Goal: Book appointment/travel/reservation

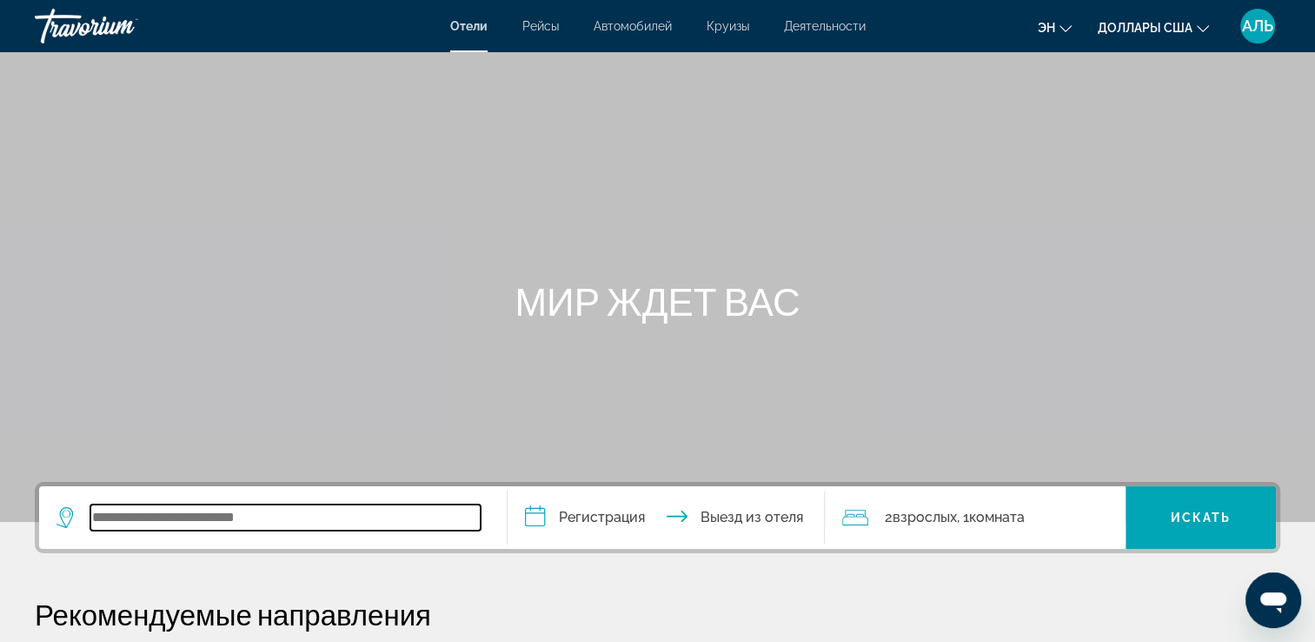
click at [108, 509] on input "Виджет поиска" at bounding box center [285, 517] width 390 height 26
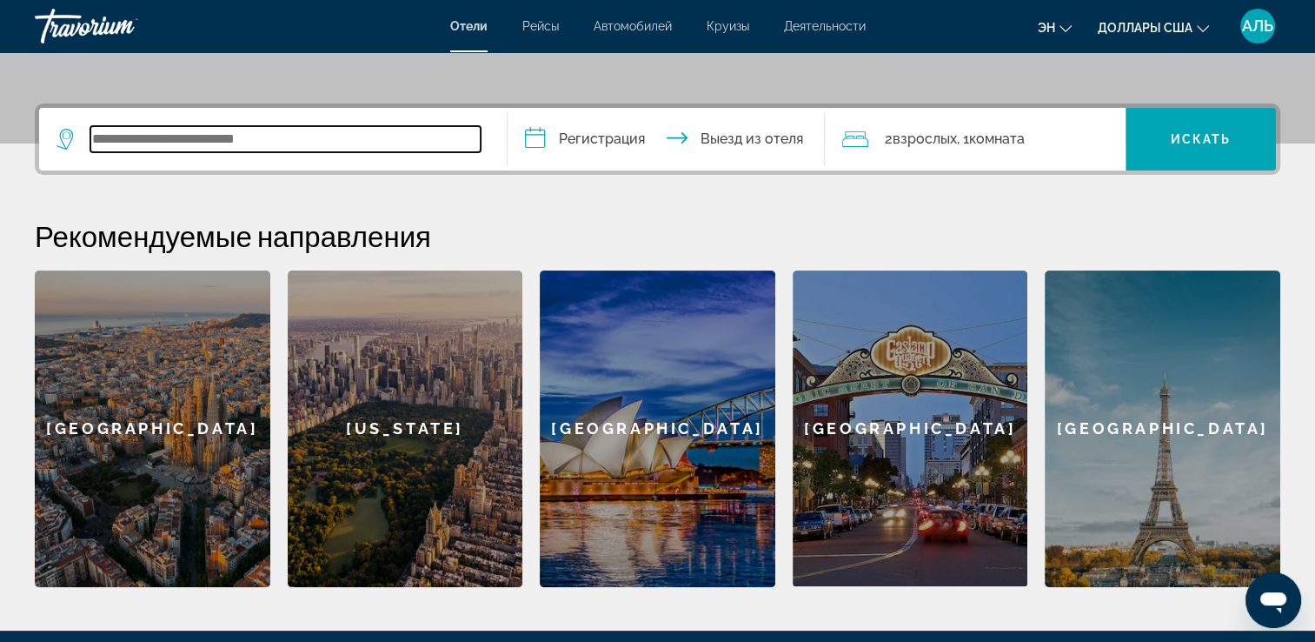
scroll to position [424, 0]
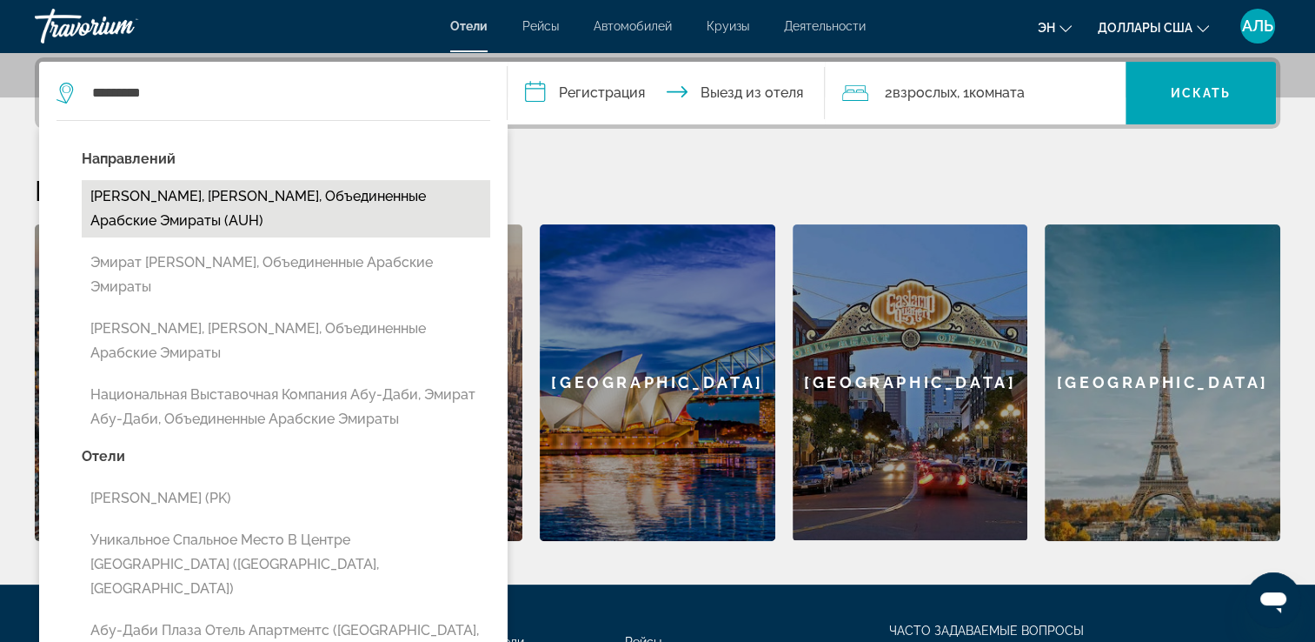
click at [227, 200] on button "Абу-Даби, Эмират Абу-Даби, Объединенные Арабские Эмираты (AUH)" at bounding box center [286, 208] width 409 height 57
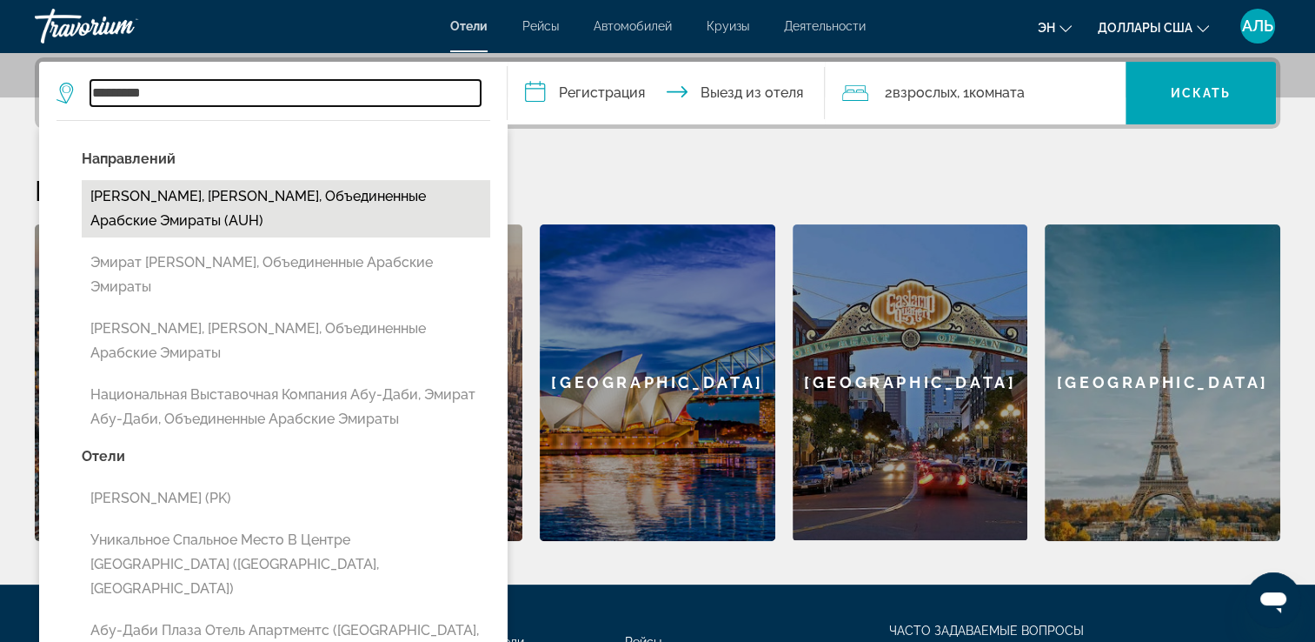
type input "**********"
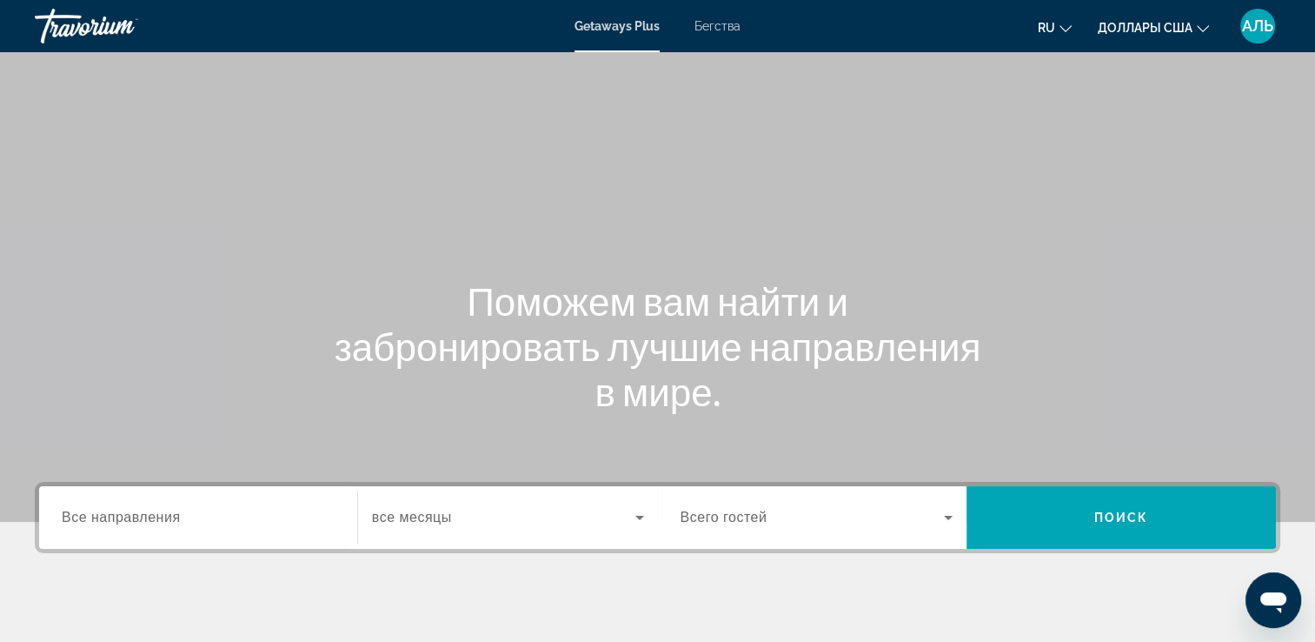
click at [108, 544] on div "Destination Все направления" at bounding box center [198, 517] width 301 height 63
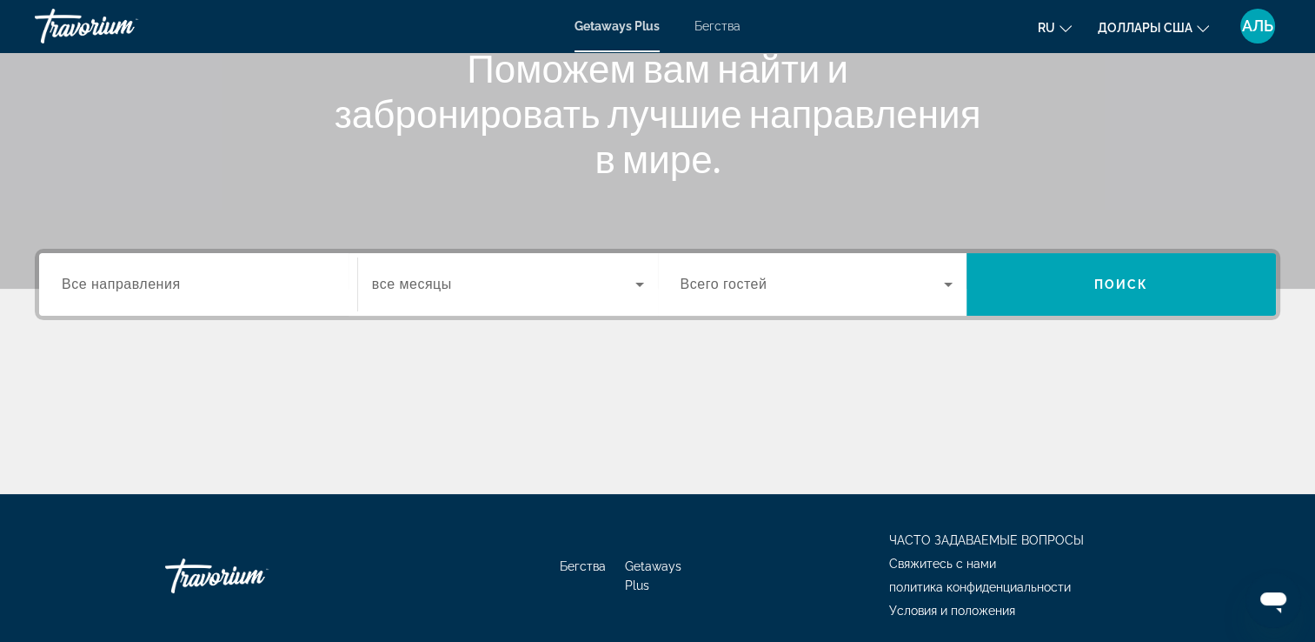
scroll to position [297, 0]
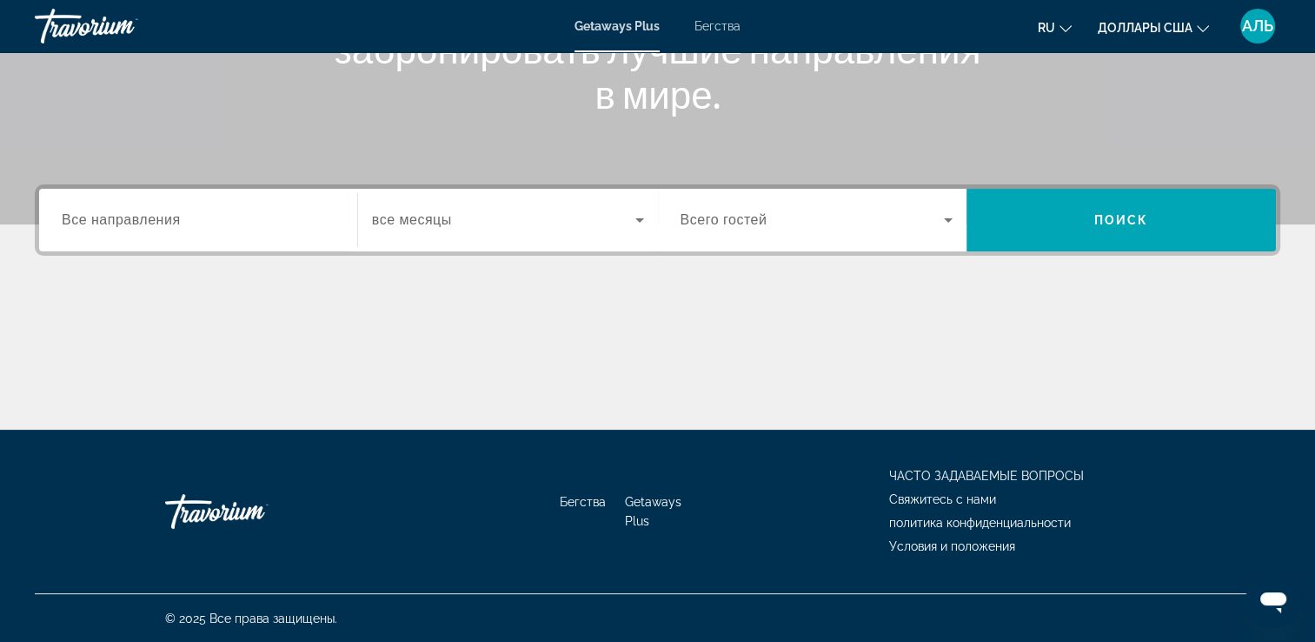
click at [118, 215] on span "Все направления" at bounding box center [121, 219] width 119 height 15
click at [118, 215] on input "Destination Все направления" at bounding box center [198, 220] width 273 height 21
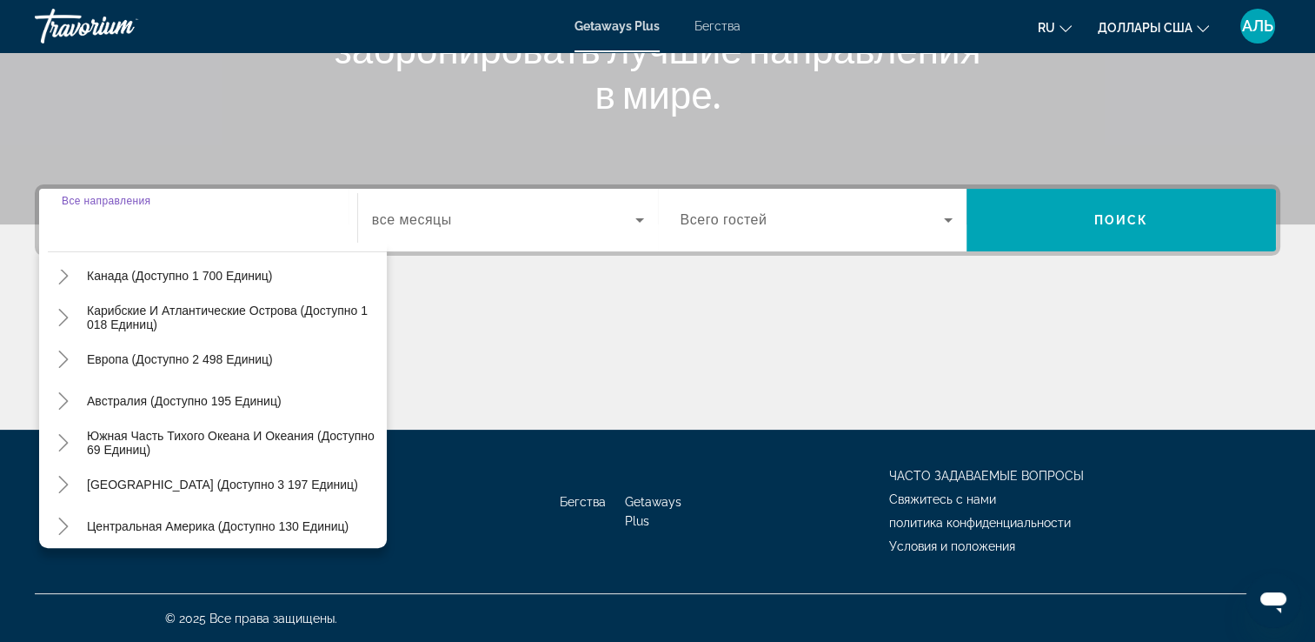
scroll to position [151, 0]
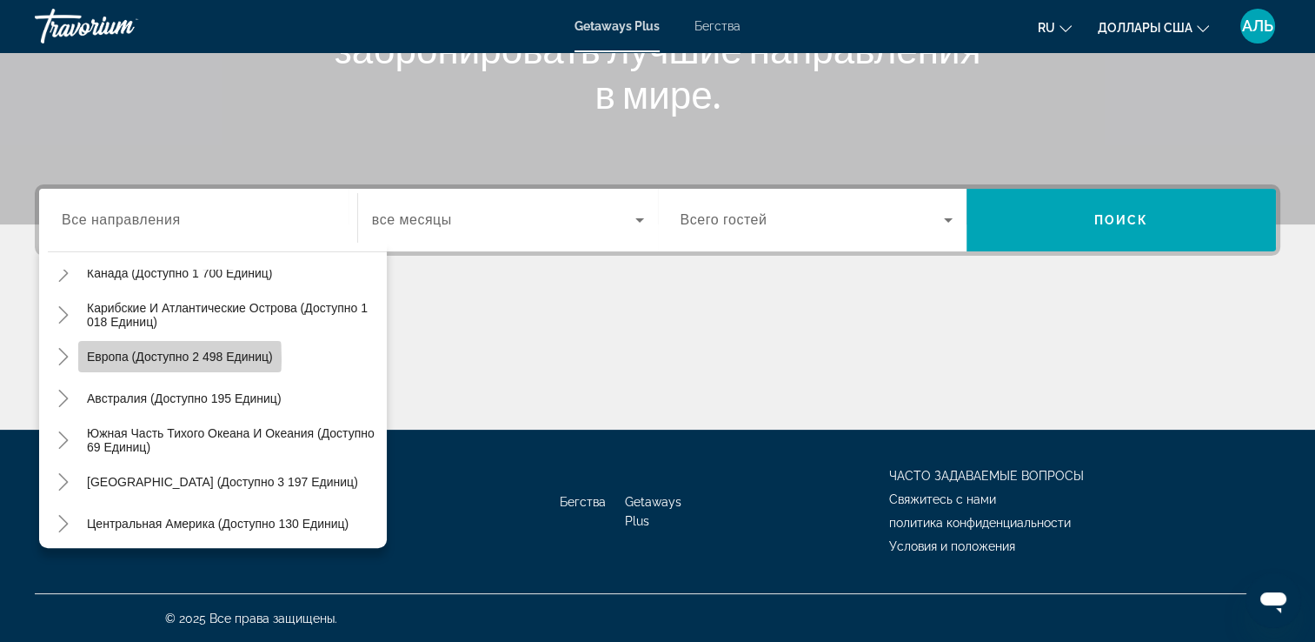
click at [123, 357] on span "Европа (доступно 2 498 единиц)" at bounding box center [180, 356] width 186 height 14
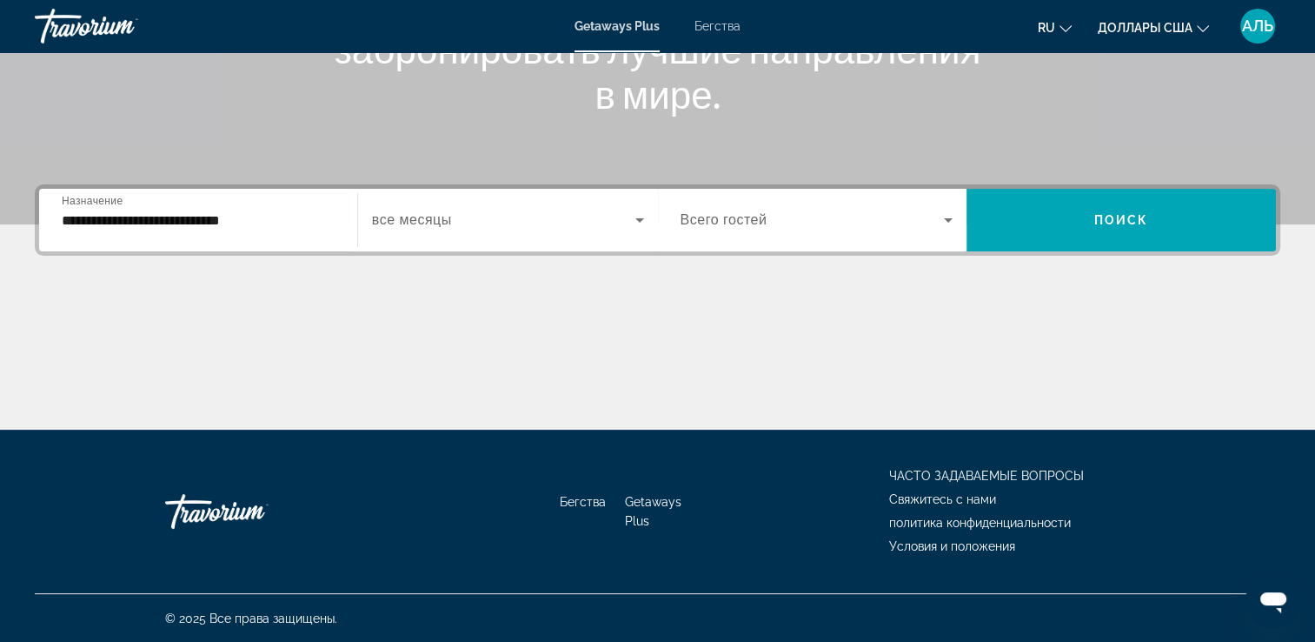
click at [154, 205] on div "**********" at bounding box center [198, 221] width 273 height 50
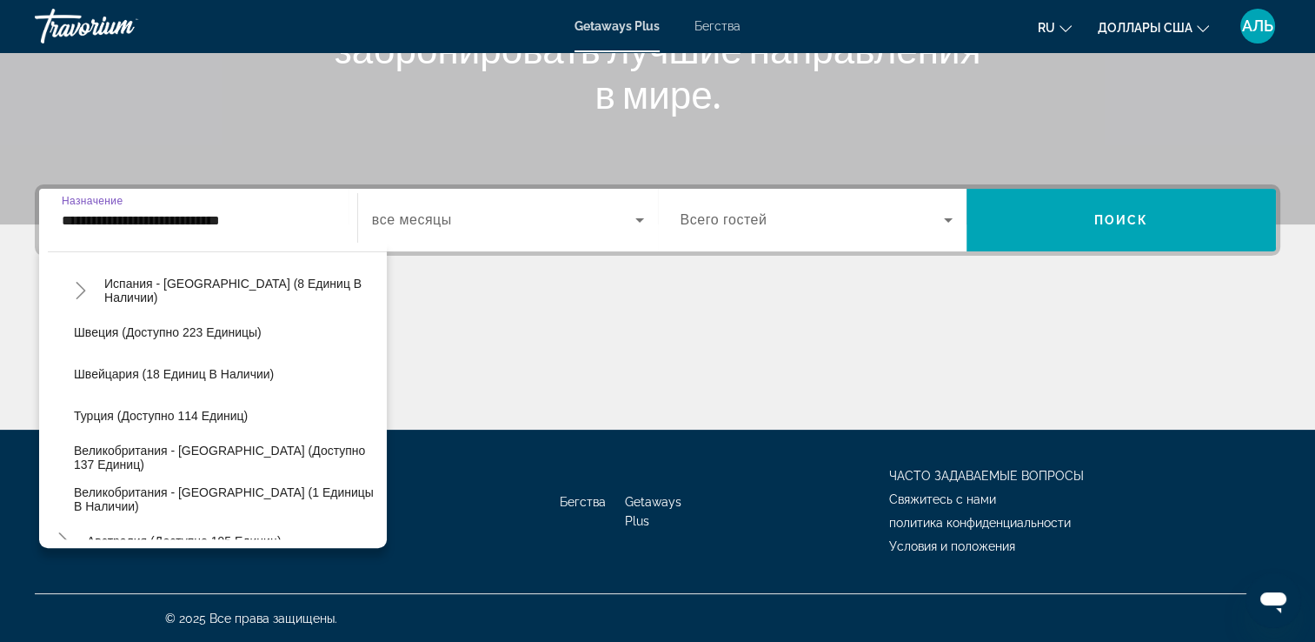
scroll to position [886, 0]
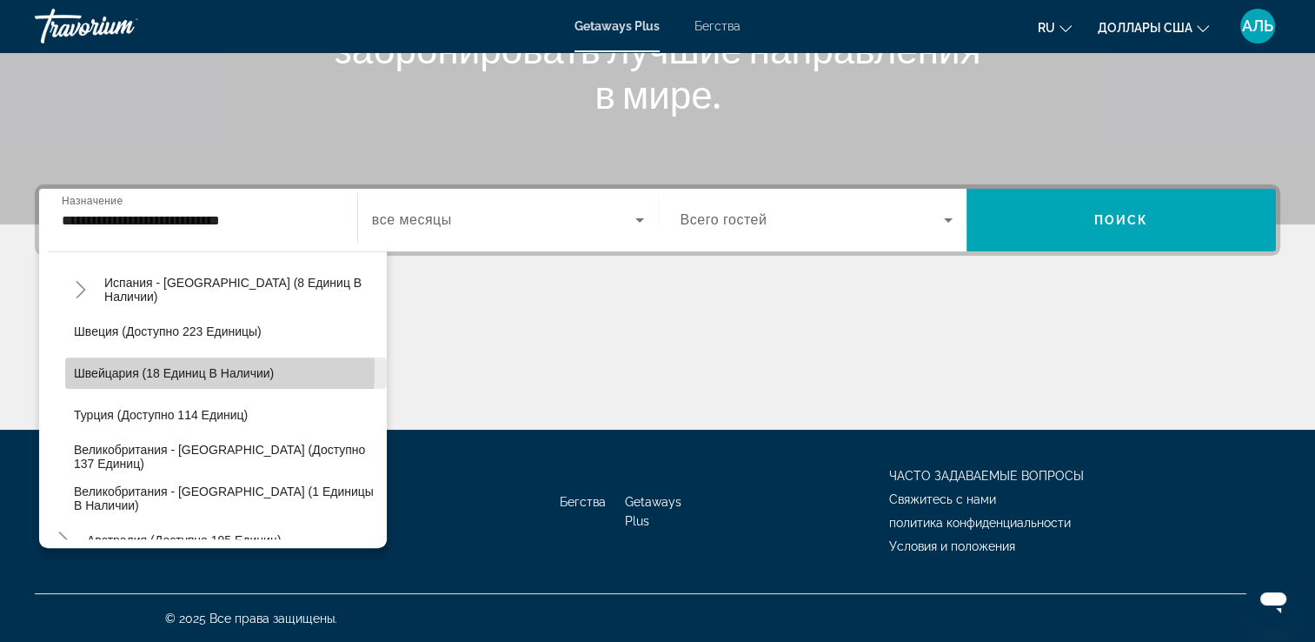
click at [156, 369] on span "Швейцария (18 единиц в наличии)" at bounding box center [174, 373] width 200 height 14
type input "**********"
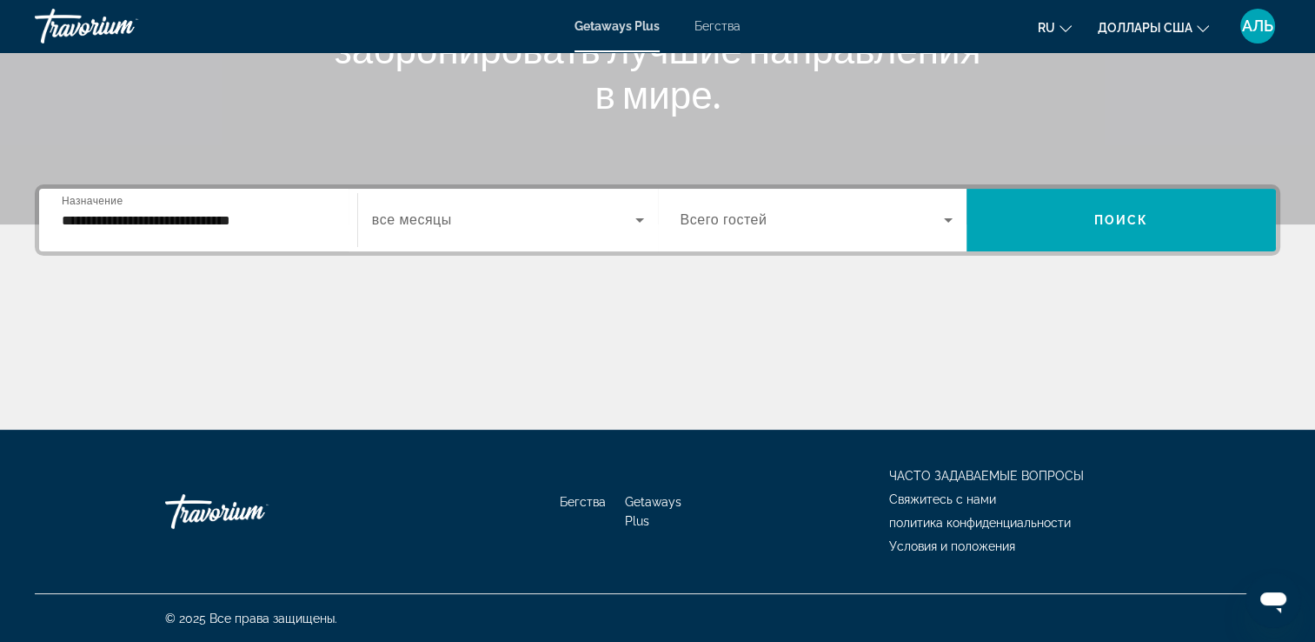
click at [442, 234] on div "Виджет поиска" at bounding box center [508, 220] width 272 height 49
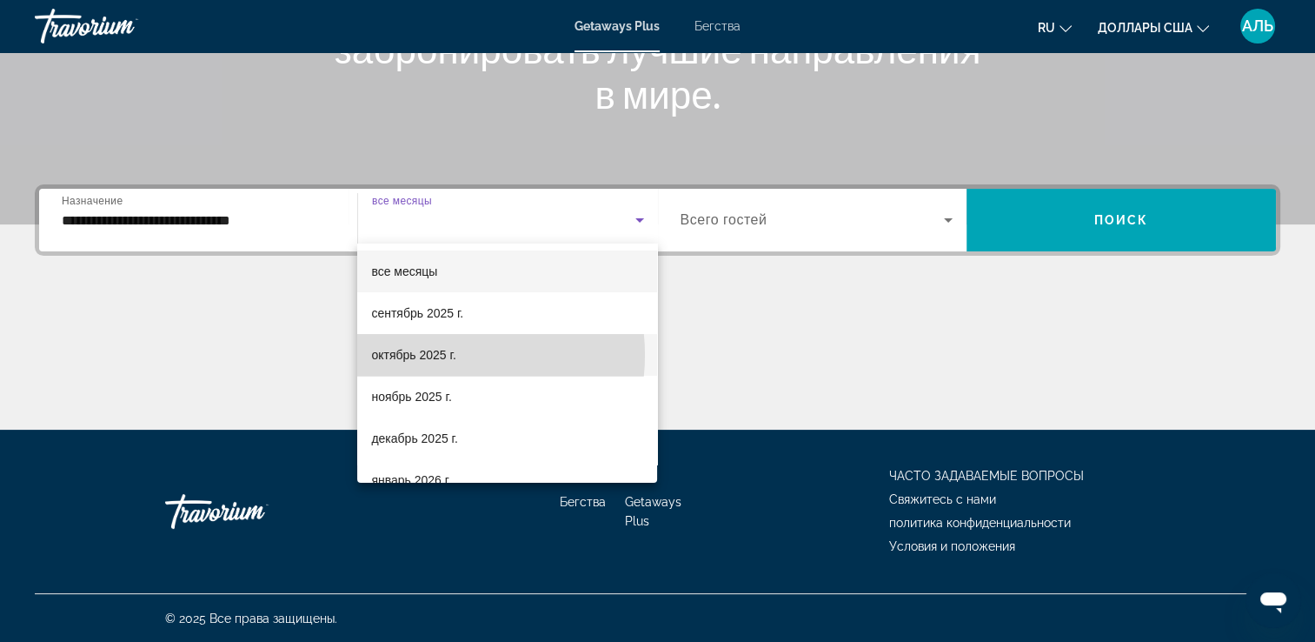
click at [433, 355] on font "октябрь 2025 г." at bounding box center [413, 355] width 84 height 14
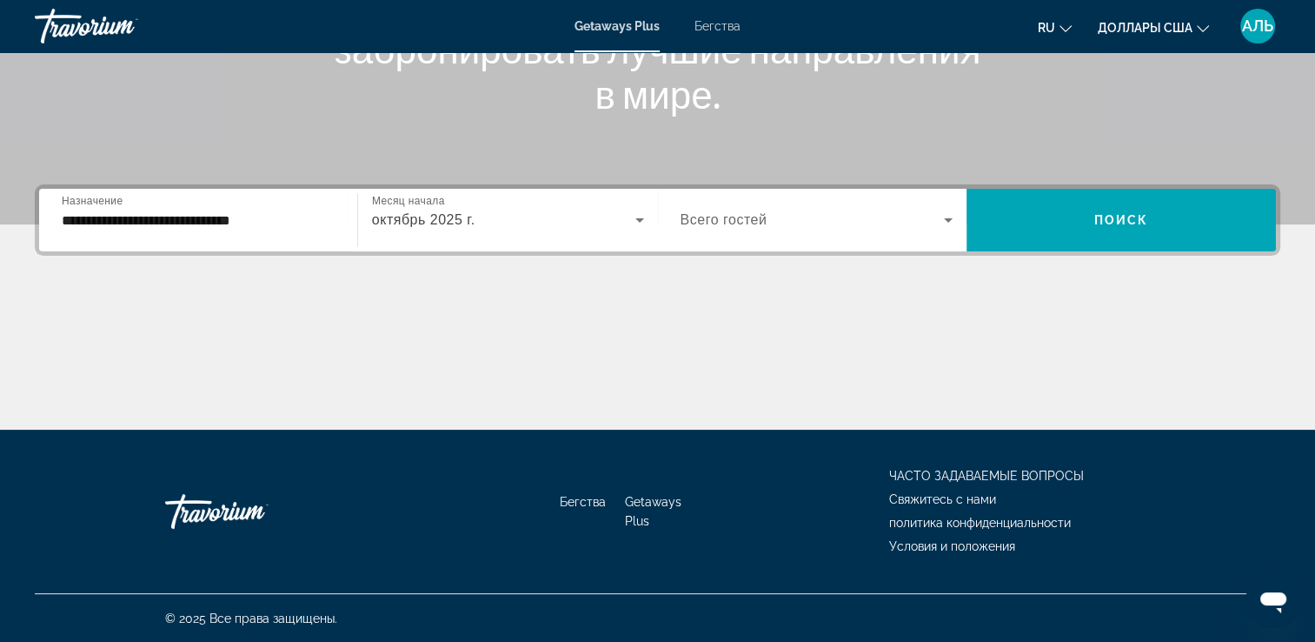
click at [741, 213] on span "Всего гостей" at bounding box center [724, 219] width 87 height 15
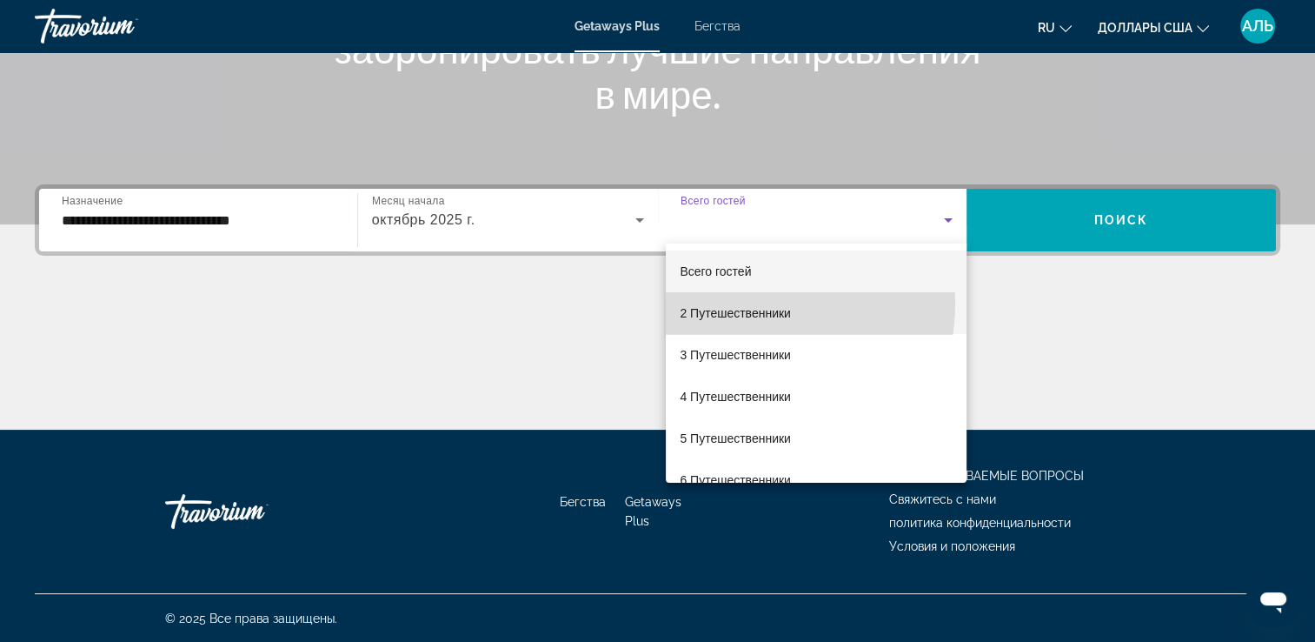
click at [735, 303] on span "2 Путешественники" at bounding box center [735, 313] width 111 height 21
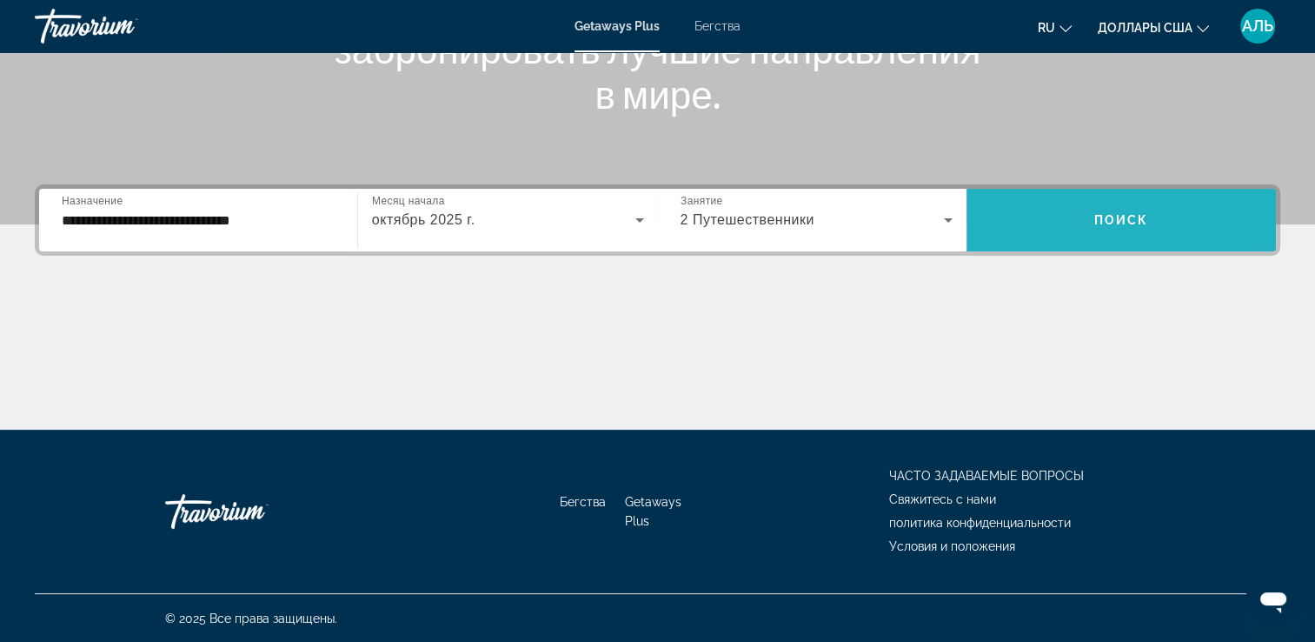
click at [1103, 223] on span "Поиск" at bounding box center [1122, 220] width 55 height 14
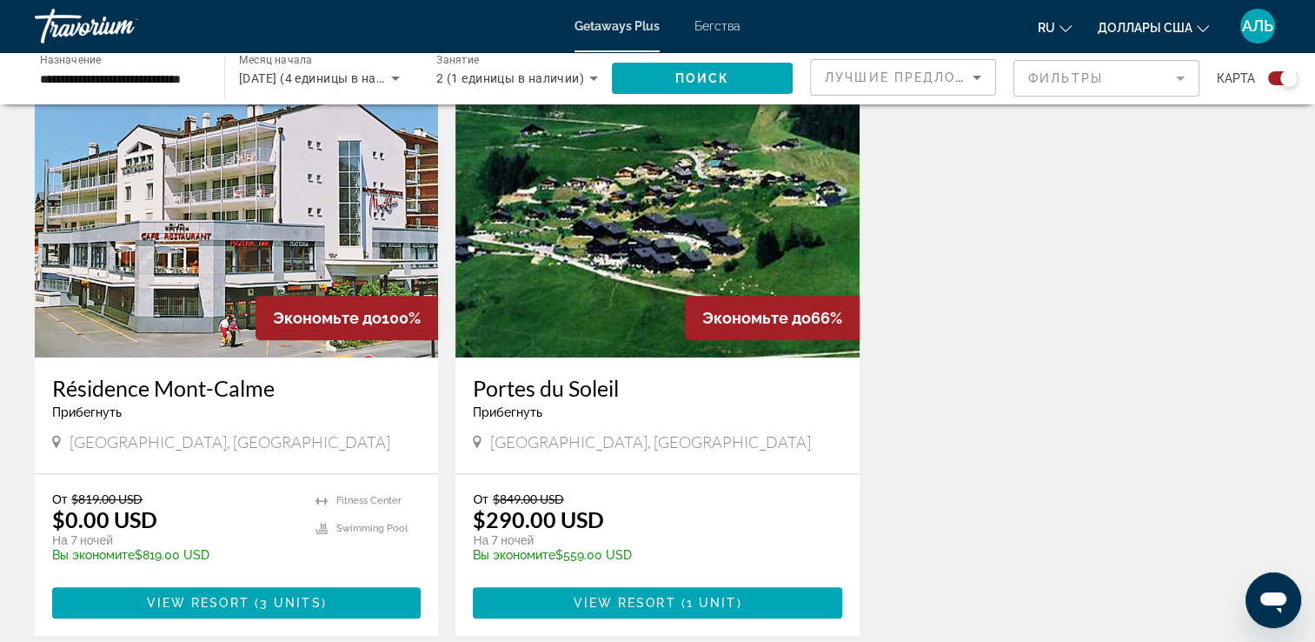
scroll to position [626, 0]
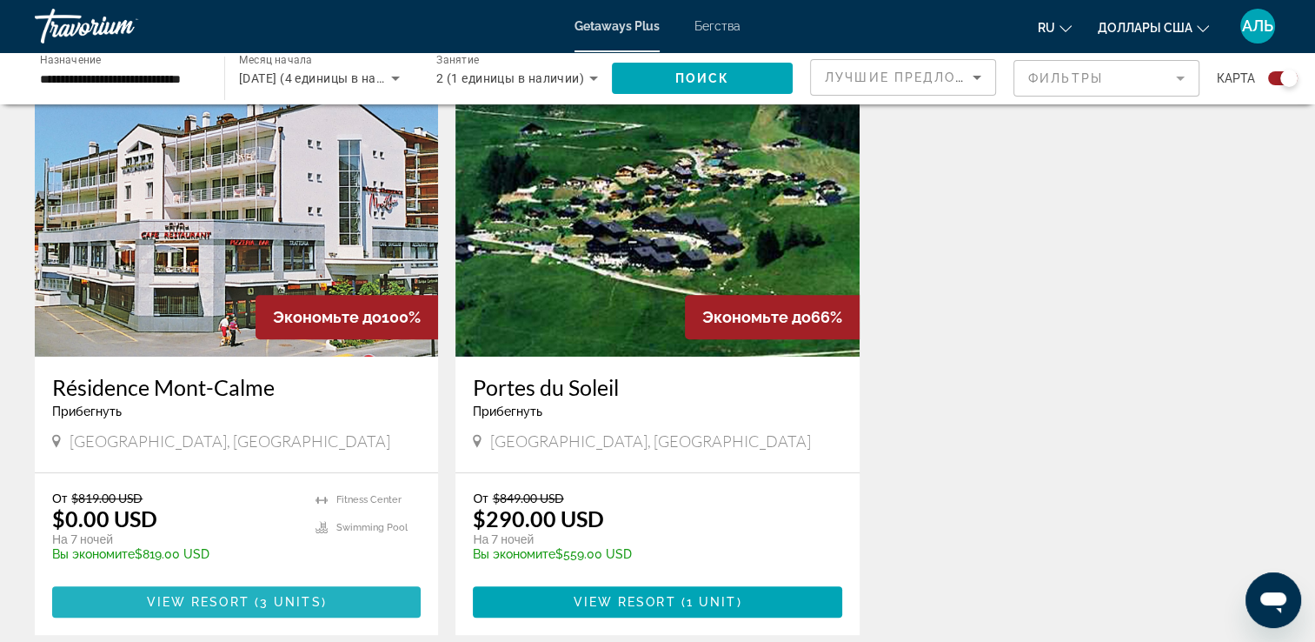
click at [234, 602] on span "View Resort" at bounding box center [198, 602] width 103 height 14
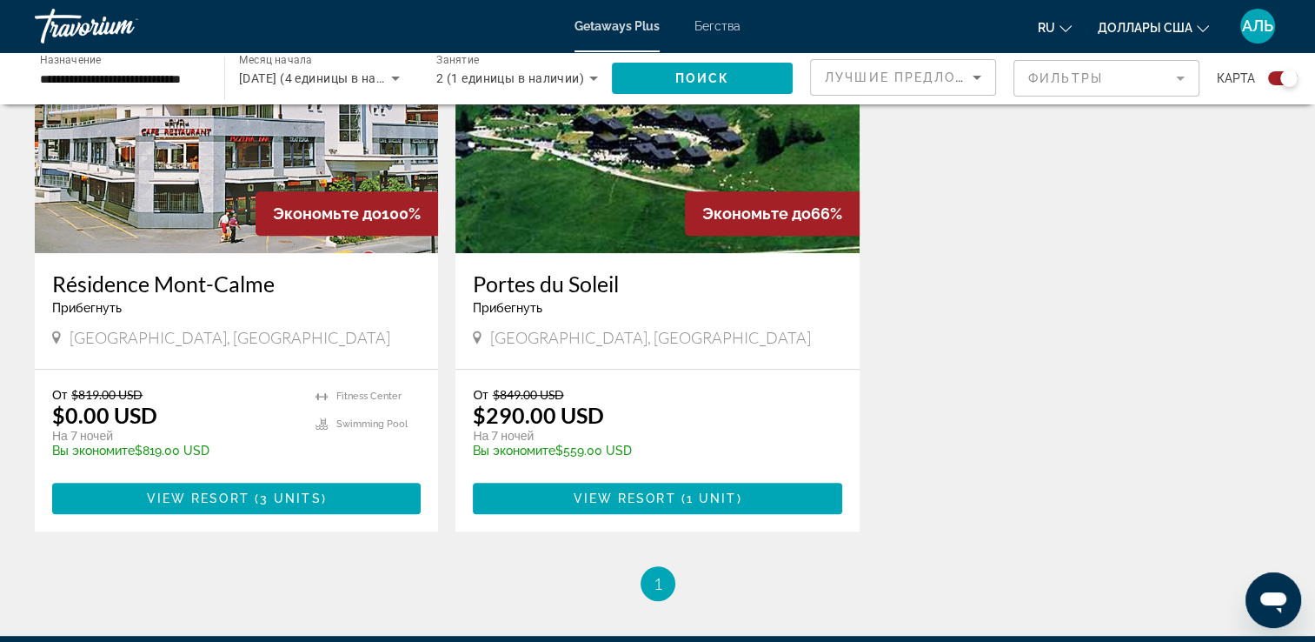
scroll to position [732, 0]
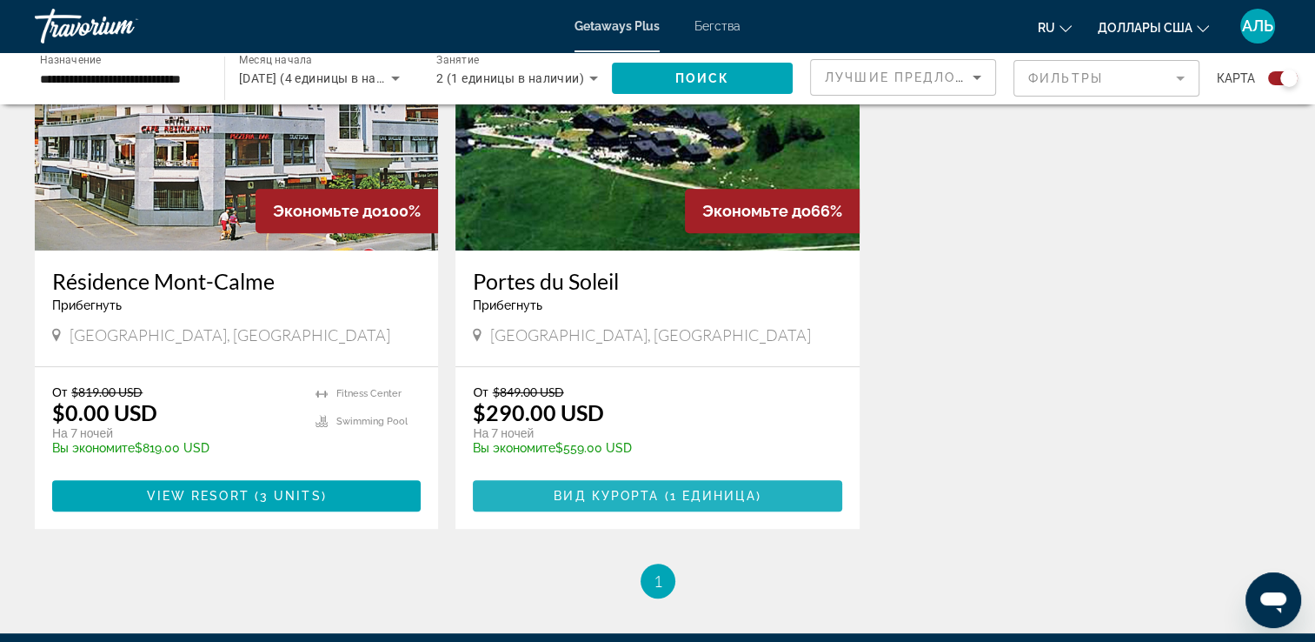
drag, startPoint x: 650, startPoint y: 485, endPoint x: 642, endPoint y: 491, distance: 9.9
click at [642, 491] on span "Вид курорта" at bounding box center [606, 496] width 105 height 14
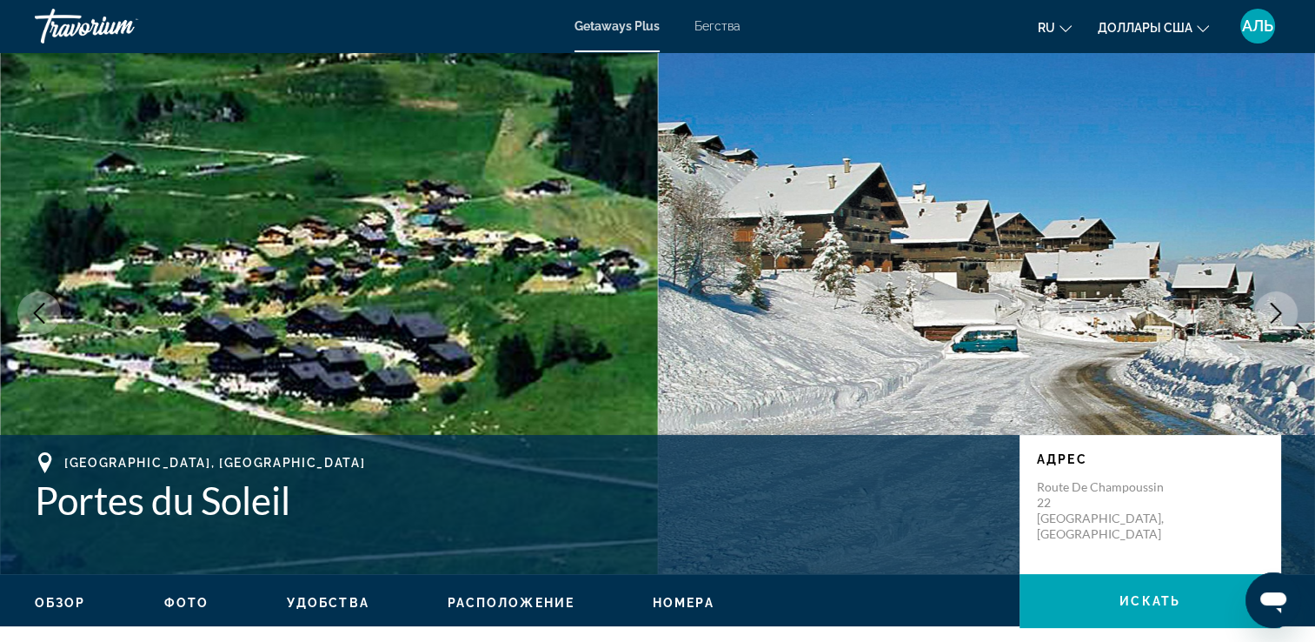
click at [702, 20] on span "Бегства" at bounding box center [718, 26] width 46 height 14
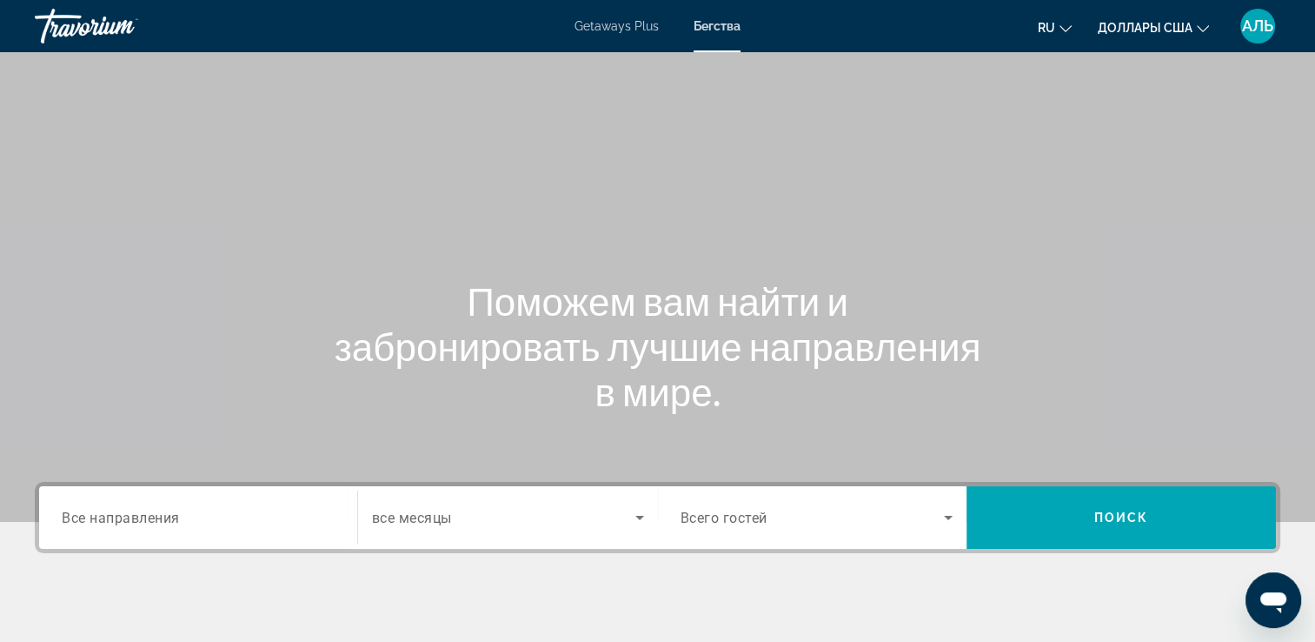
click at [238, 539] on div "Виджет поиска" at bounding box center [198, 518] width 273 height 50
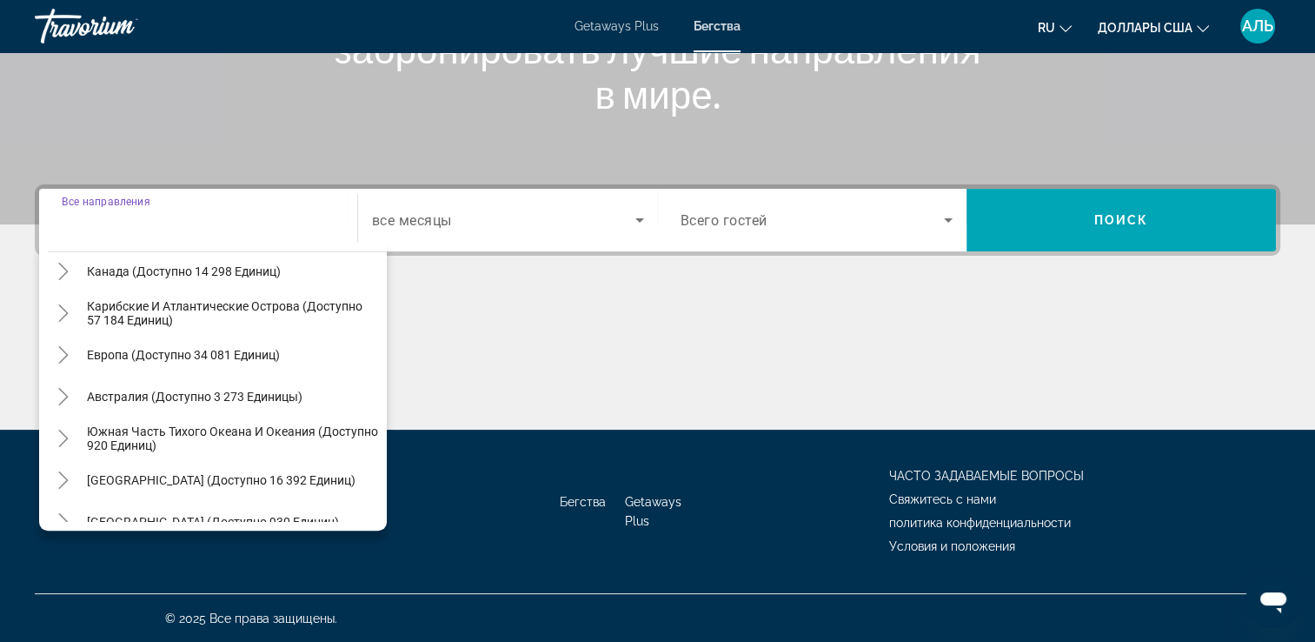
scroll to position [138, 0]
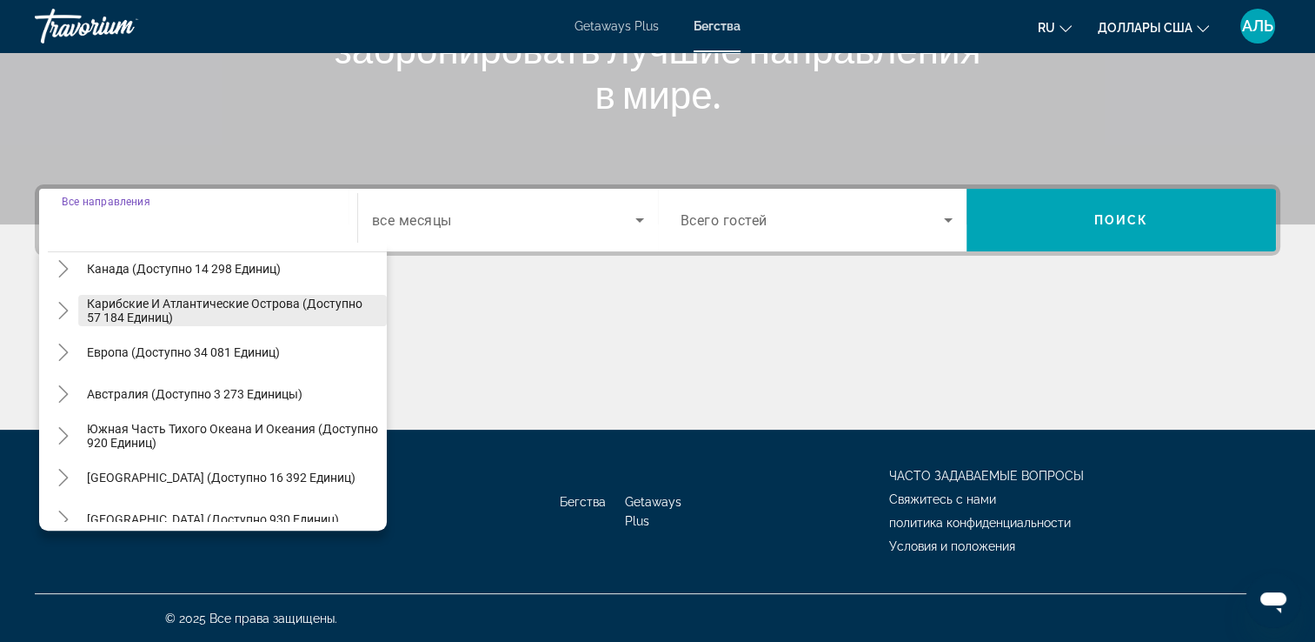
click at [225, 329] on span "Виджет поиска" at bounding box center [232, 310] width 309 height 42
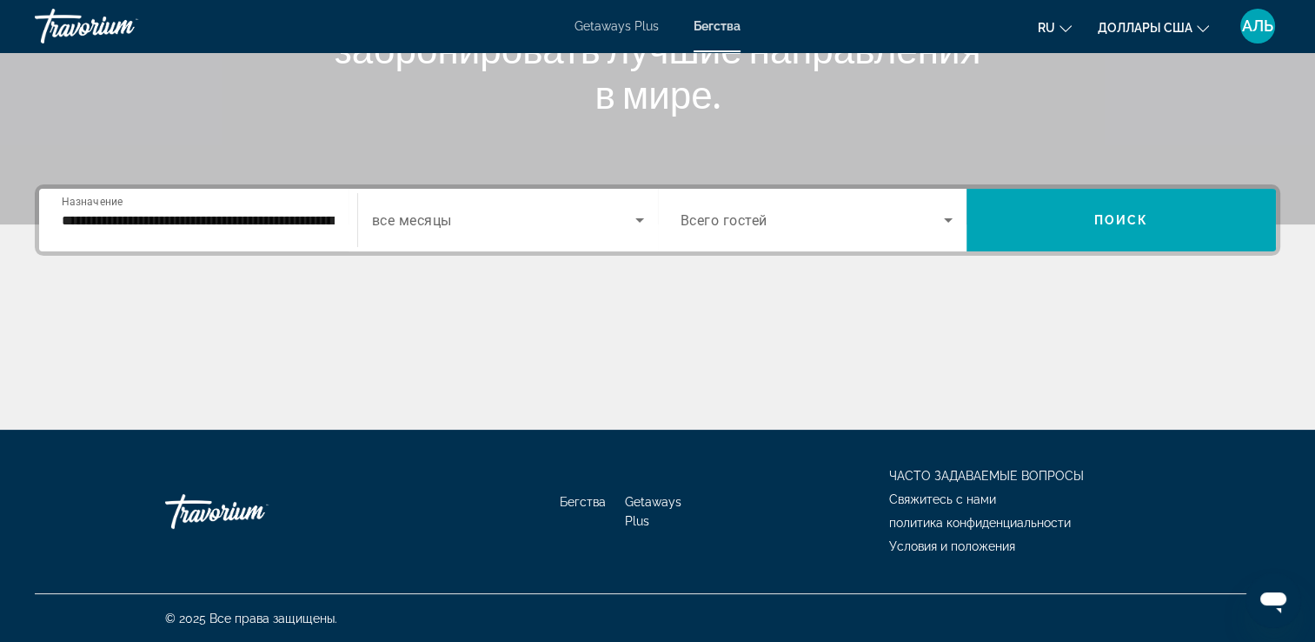
click at [240, 208] on div "**********" at bounding box center [198, 221] width 273 height 50
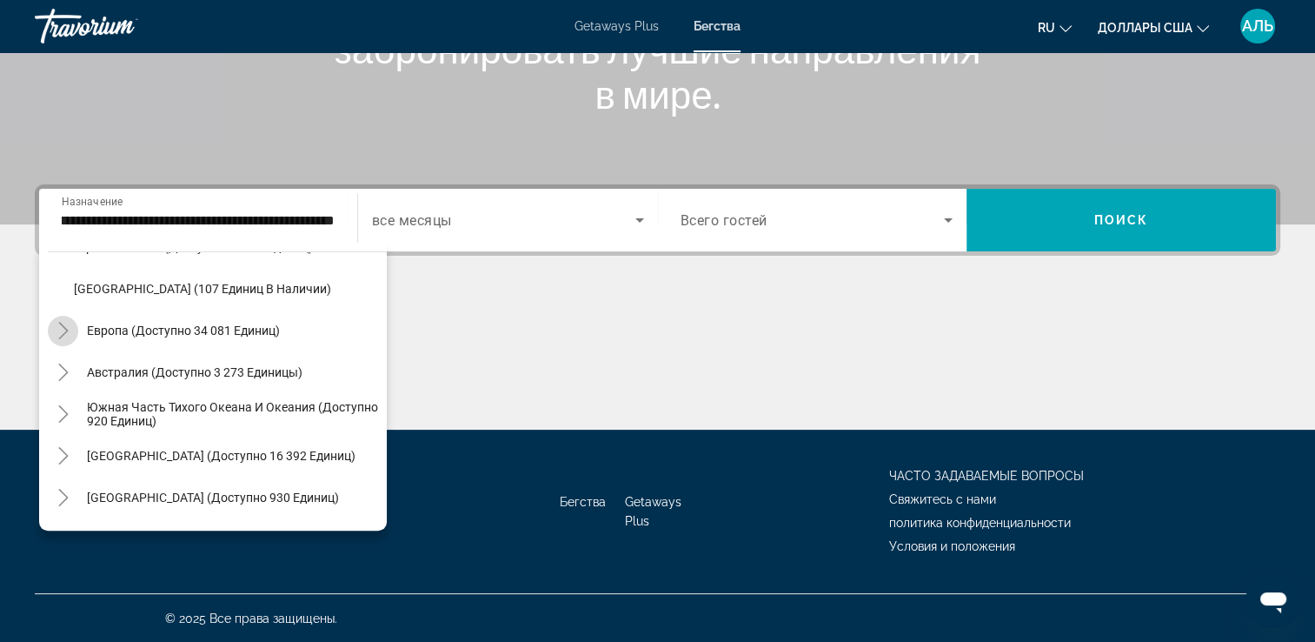
scroll to position [0, 0]
click at [66, 329] on icon "Toggle Europe (доступно 34 081 единиц)" at bounding box center [63, 330] width 10 height 17
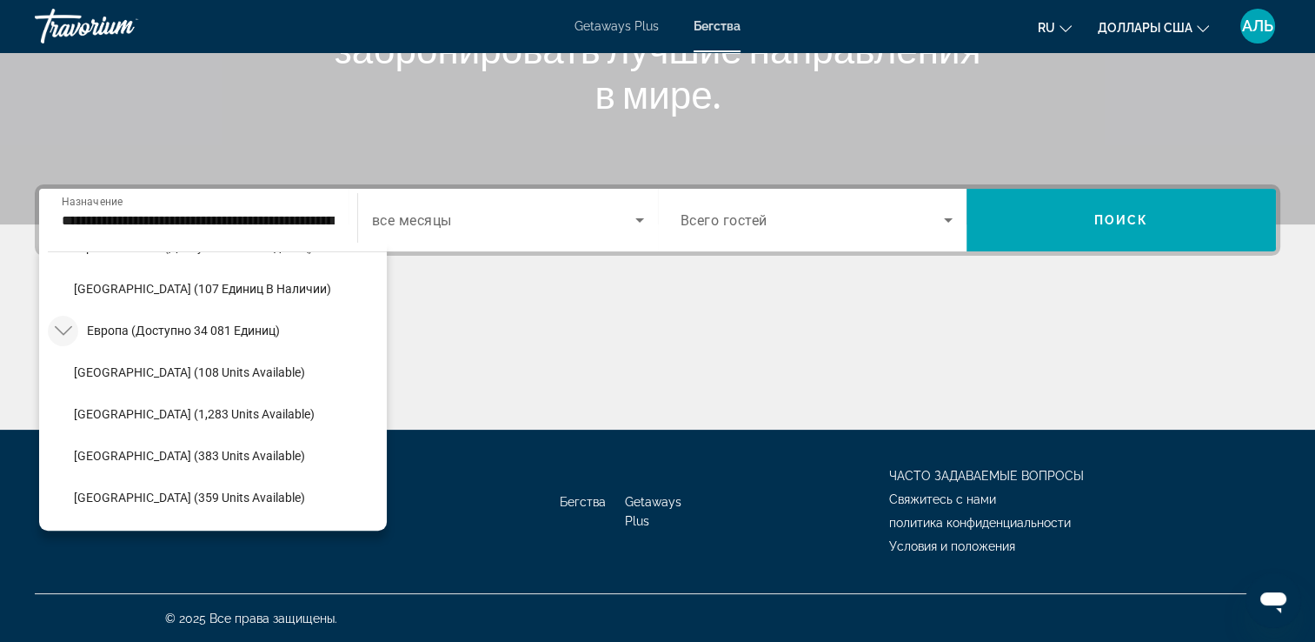
scroll to position [843, 0]
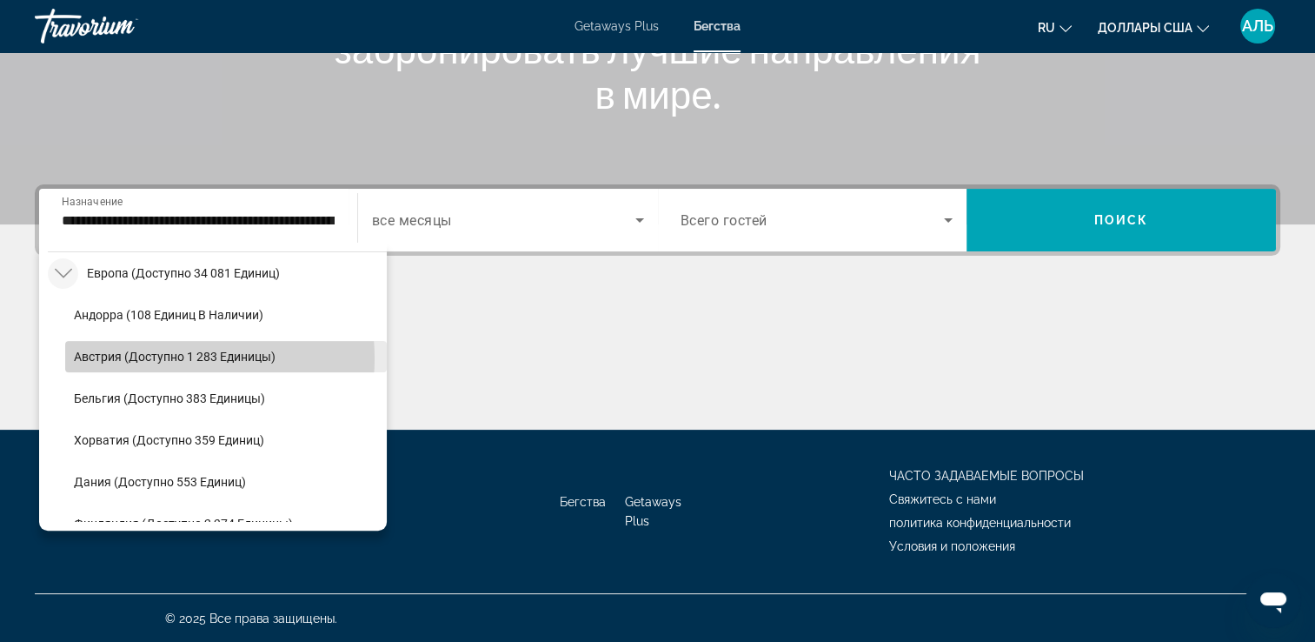
click at [161, 356] on span "Австрия (доступно 1 283 единицы)" at bounding box center [175, 356] width 202 height 14
type input "**********"
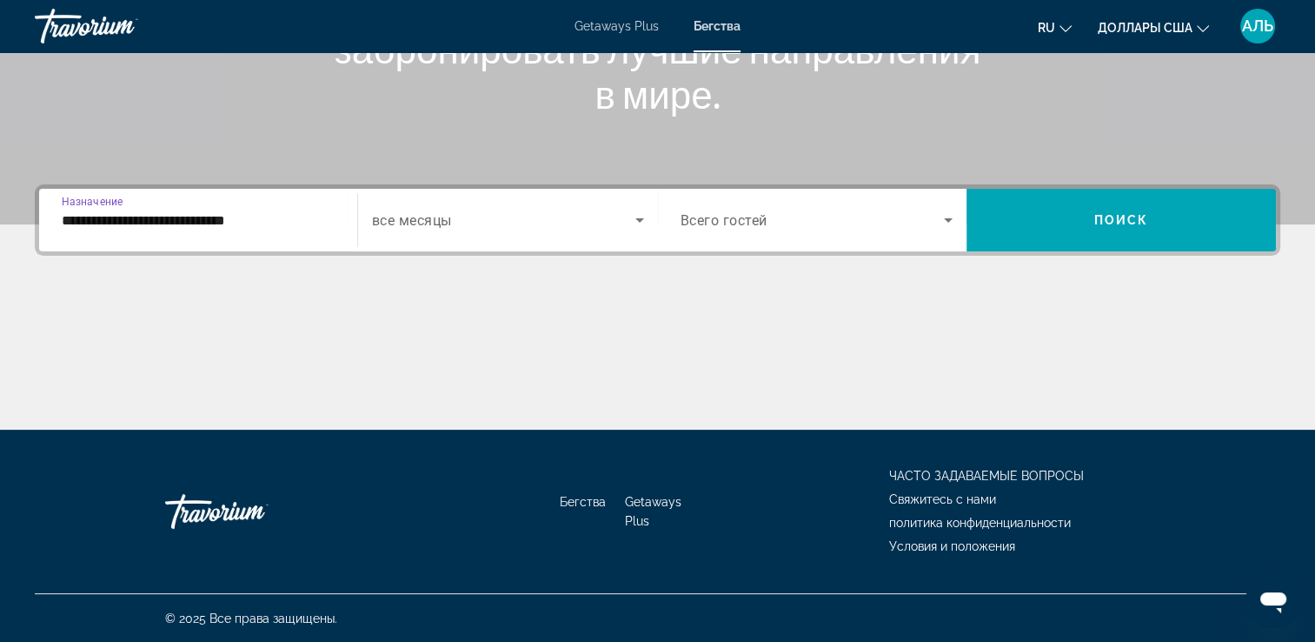
scroll to position [0, 0]
click at [502, 231] on div "Виджет поиска" at bounding box center [508, 220] width 272 height 49
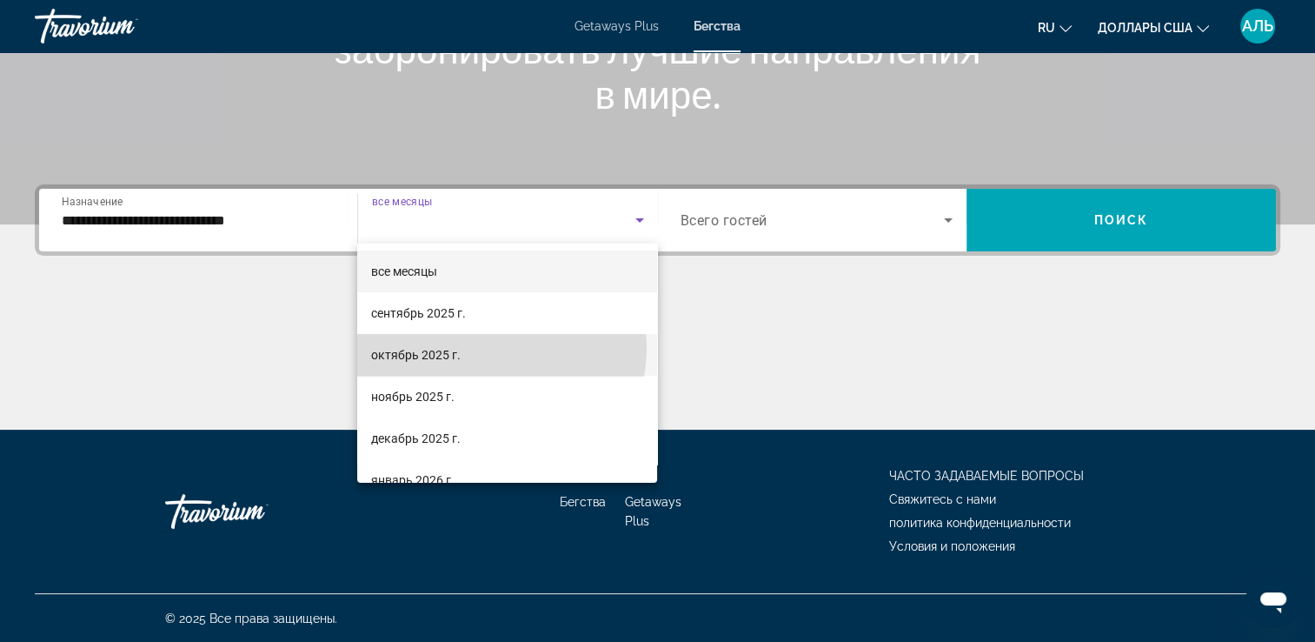
click at [478, 347] on mat-option "октябрь 2025 г." at bounding box center [507, 355] width 300 height 42
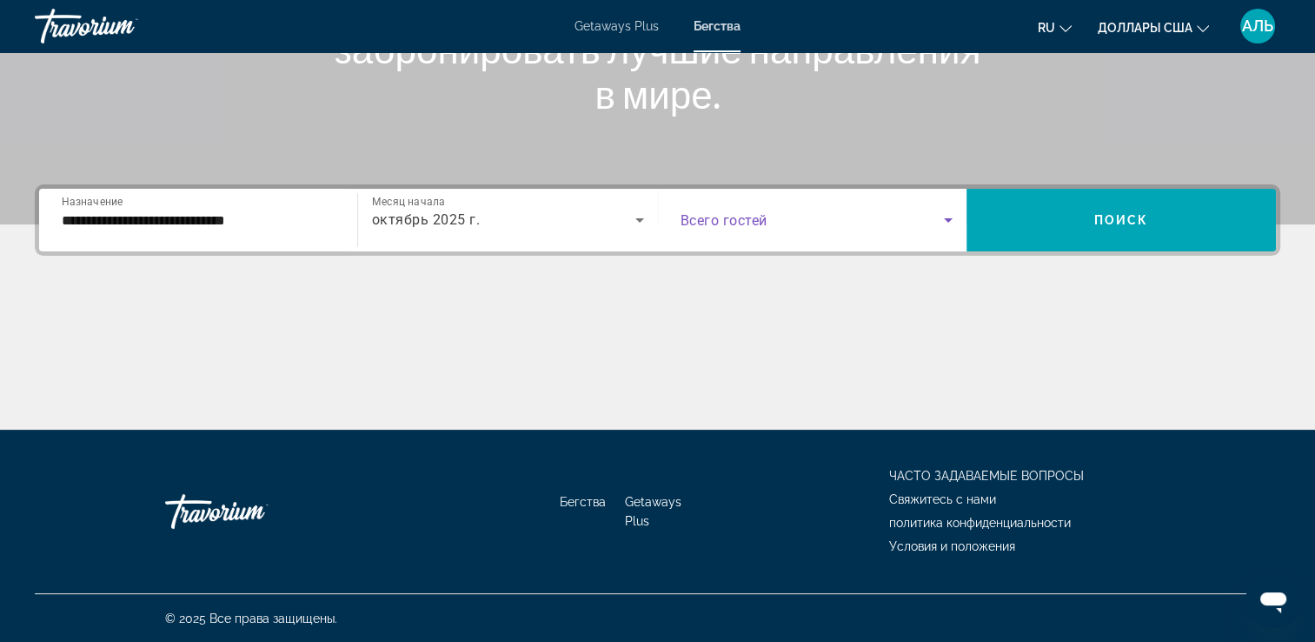
click at [942, 210] on icon "Виджет поиска" at bounding box center [948, 220] width 21 height 21
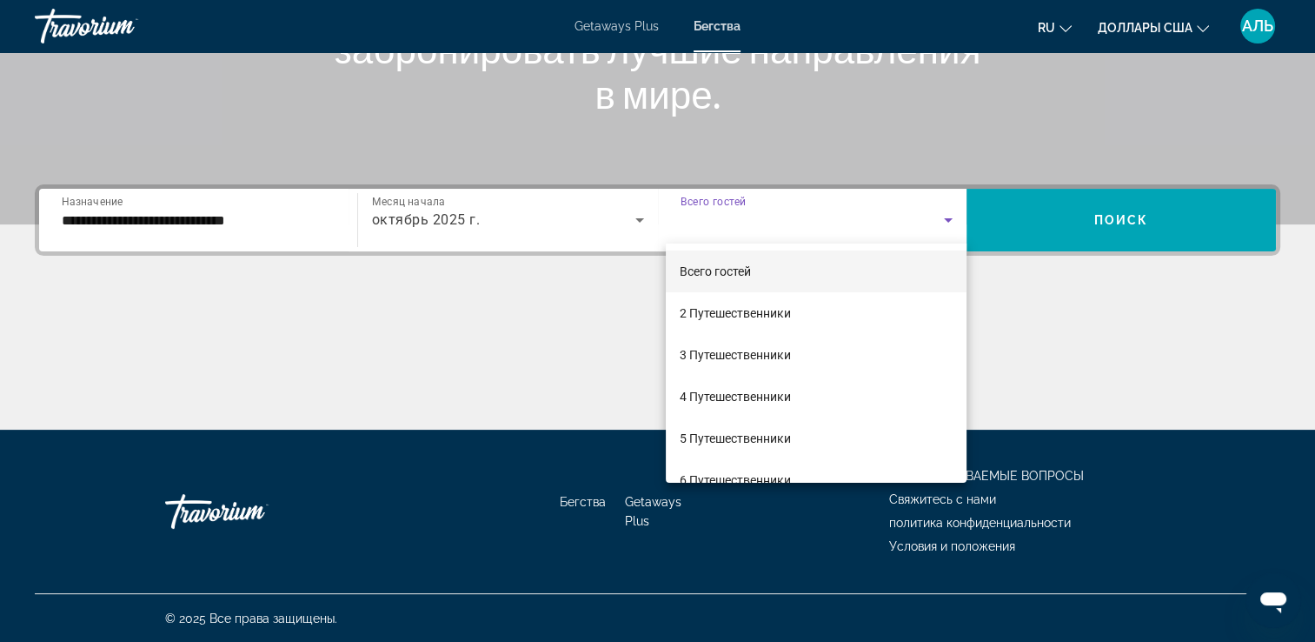
drag, startPoint x: 868, startPoint y: 316, endPoint x: 1073, endPoint y: 244, distance: 216.4
click at [1073, 244] on div "Всего гостей 2 Путешественники 3 Путешественники 4 Путешественники 5 Путешестве…" at bounding box center [657, 321] width 1315 height 642
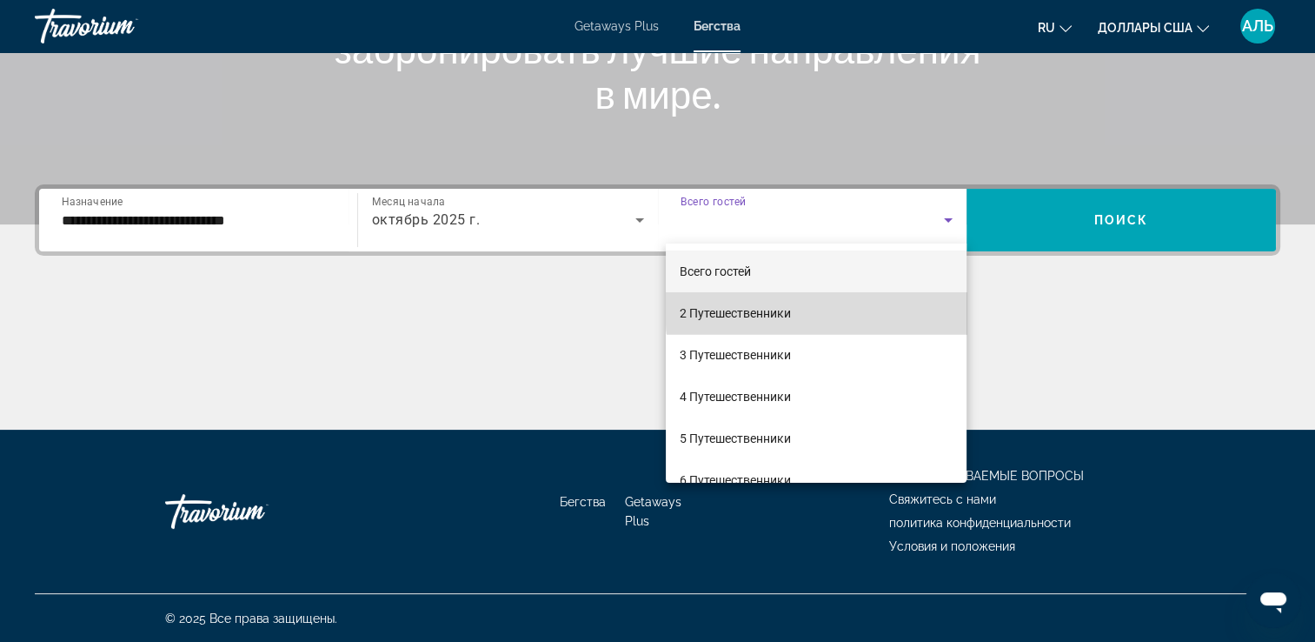
click at [922, 305] on mat-option "2 Путешественники" at bounding box center [816, 313] width 301 height 42
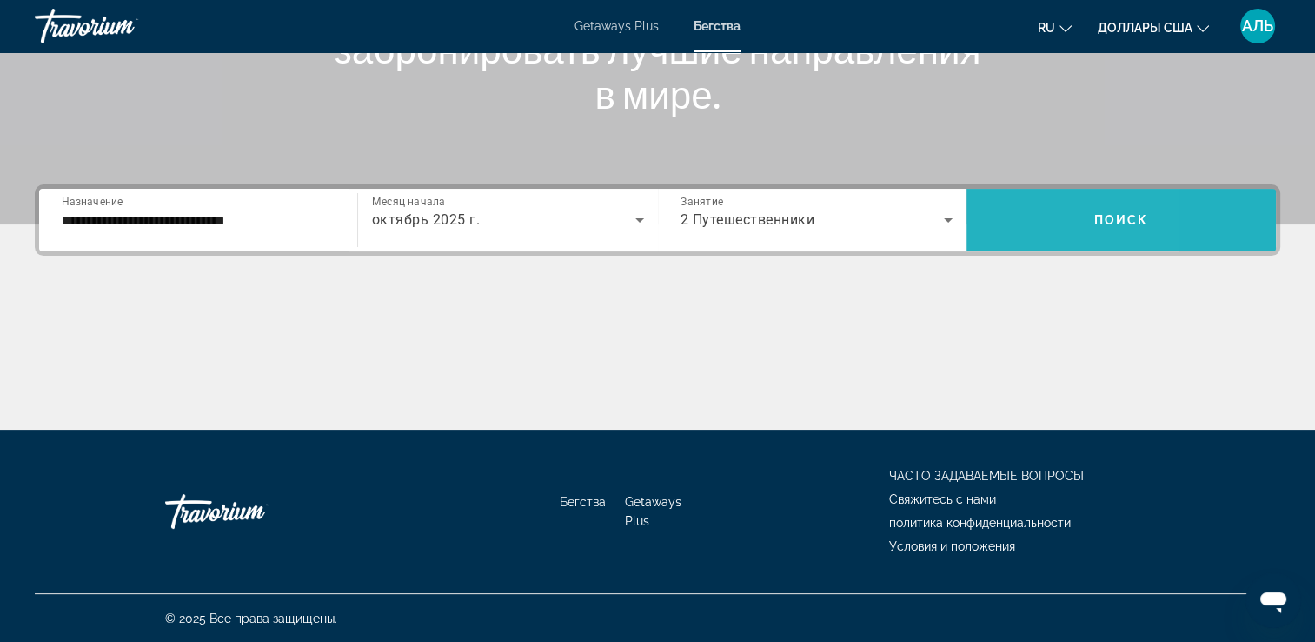
click at [1008, 228] on span "Виджет поиска" at bounding box center [1121, 220] width 309 height 42
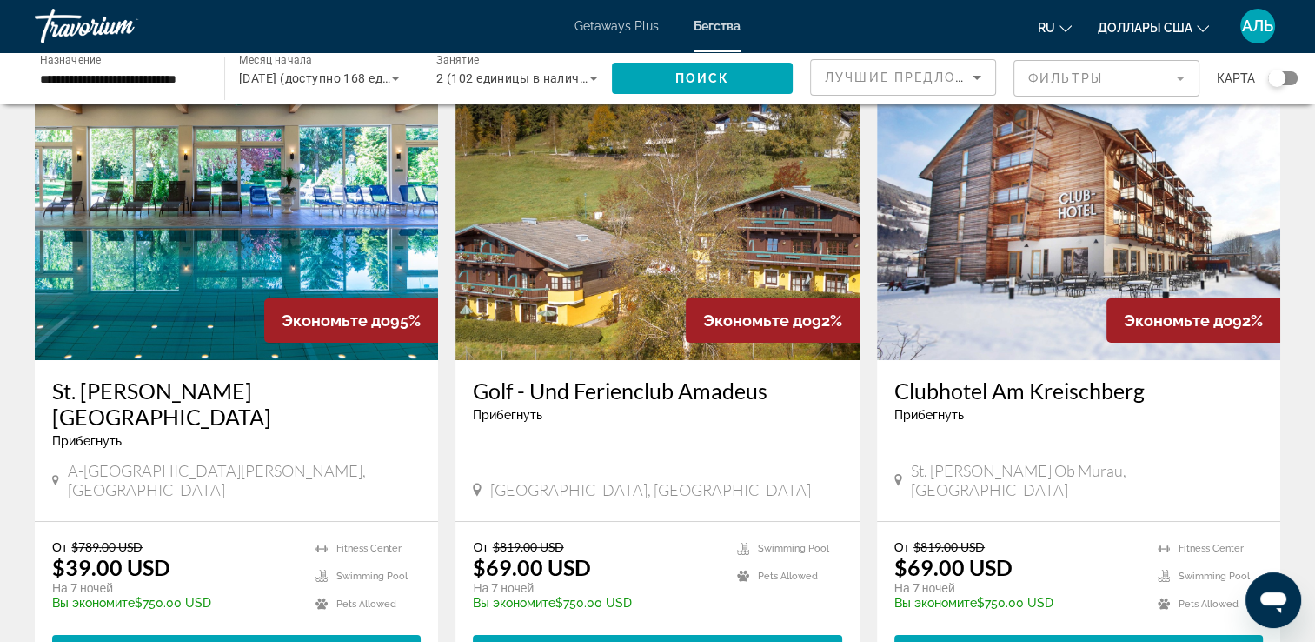
scroll to position [89, 0]
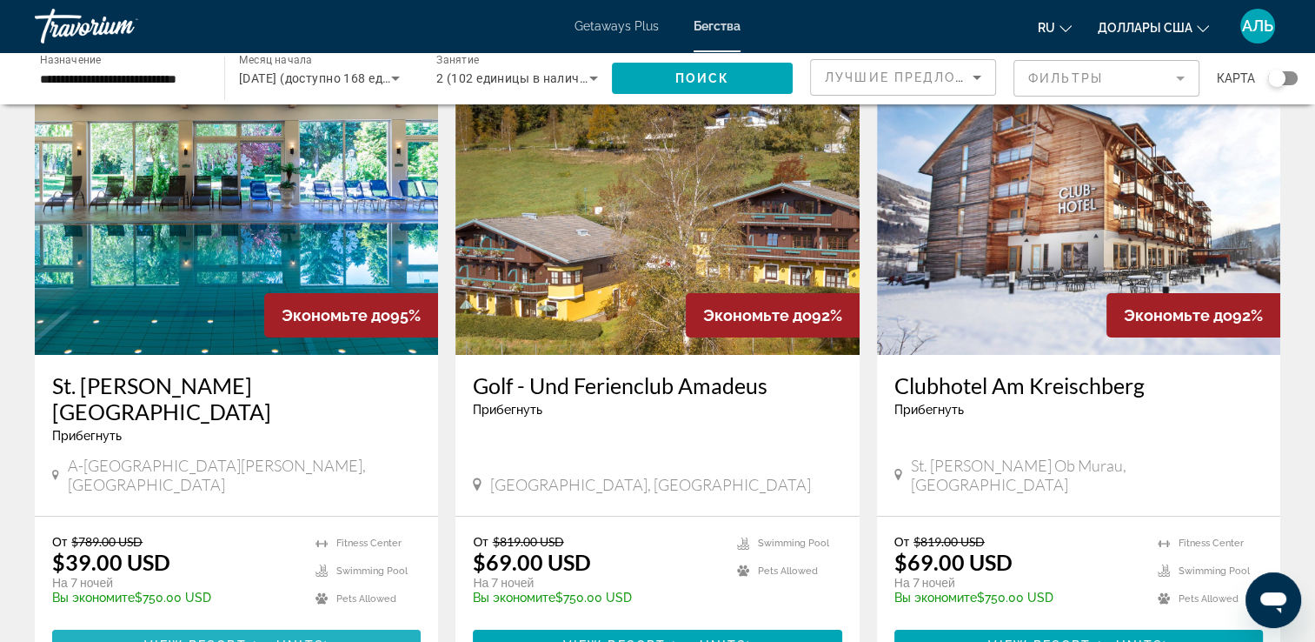
click at [303, 624] on span "Основное содержание" at bounding box center [236, 645] width 369 height 42
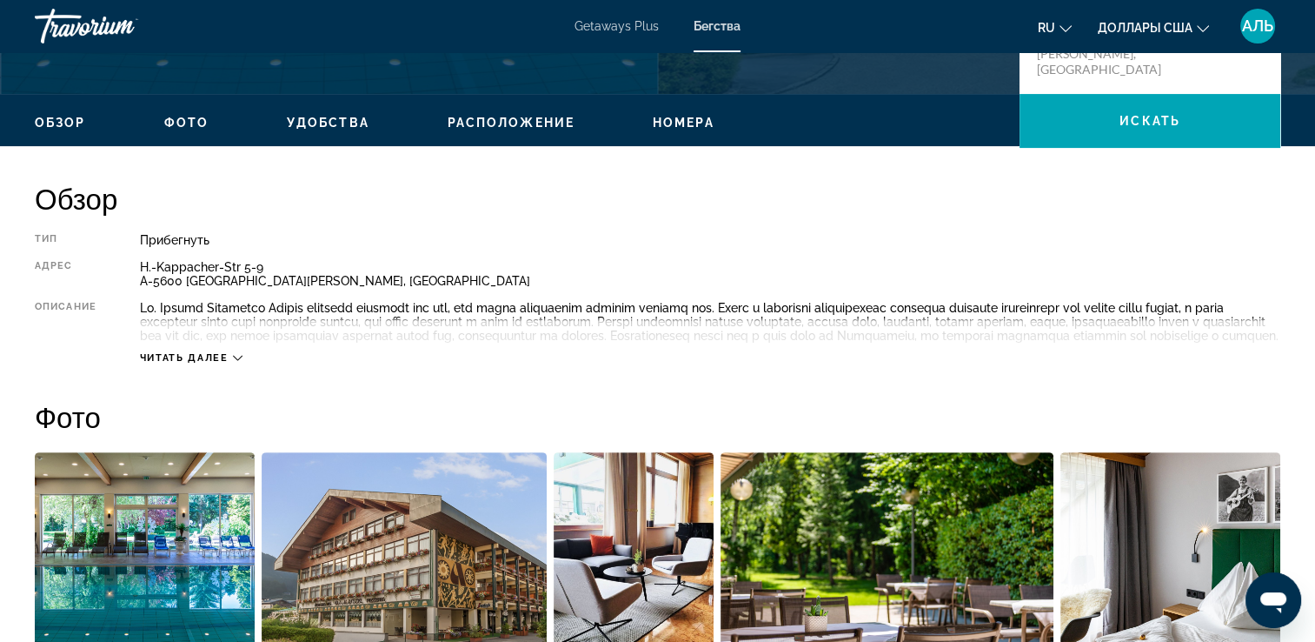
scroll to position [480, 0]
click at [226, 363] on span "Читать далее" at bounding box center [184, 357] width 89 height 11
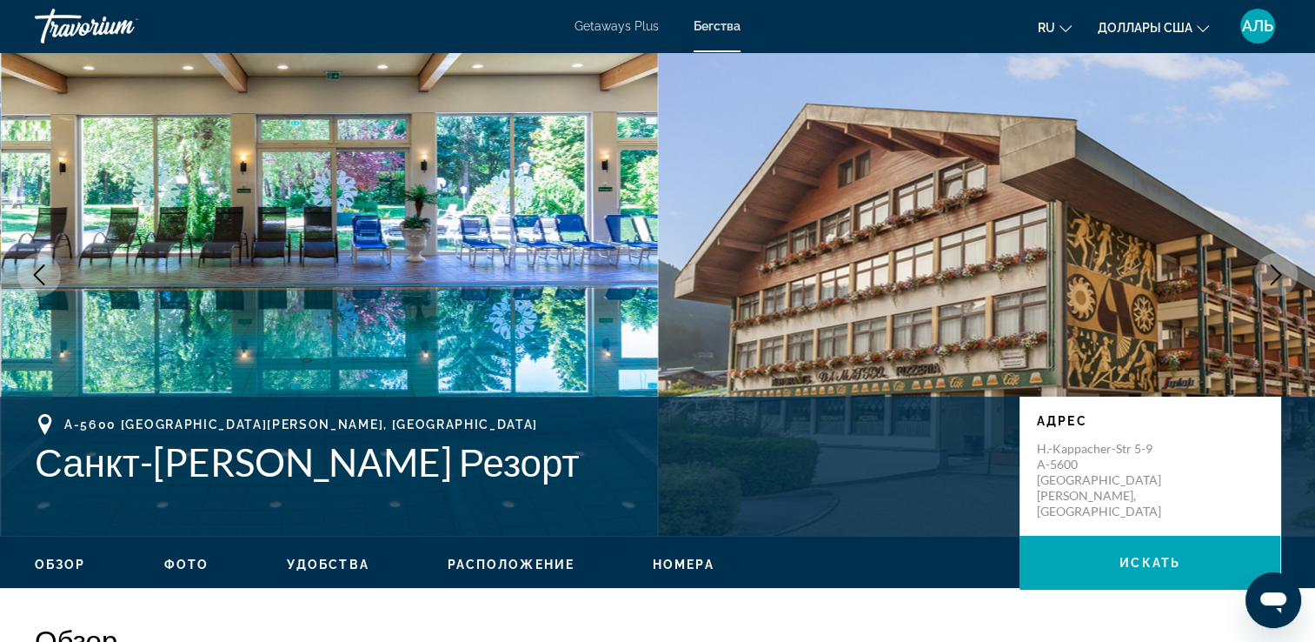
scroll to position [0, 0]
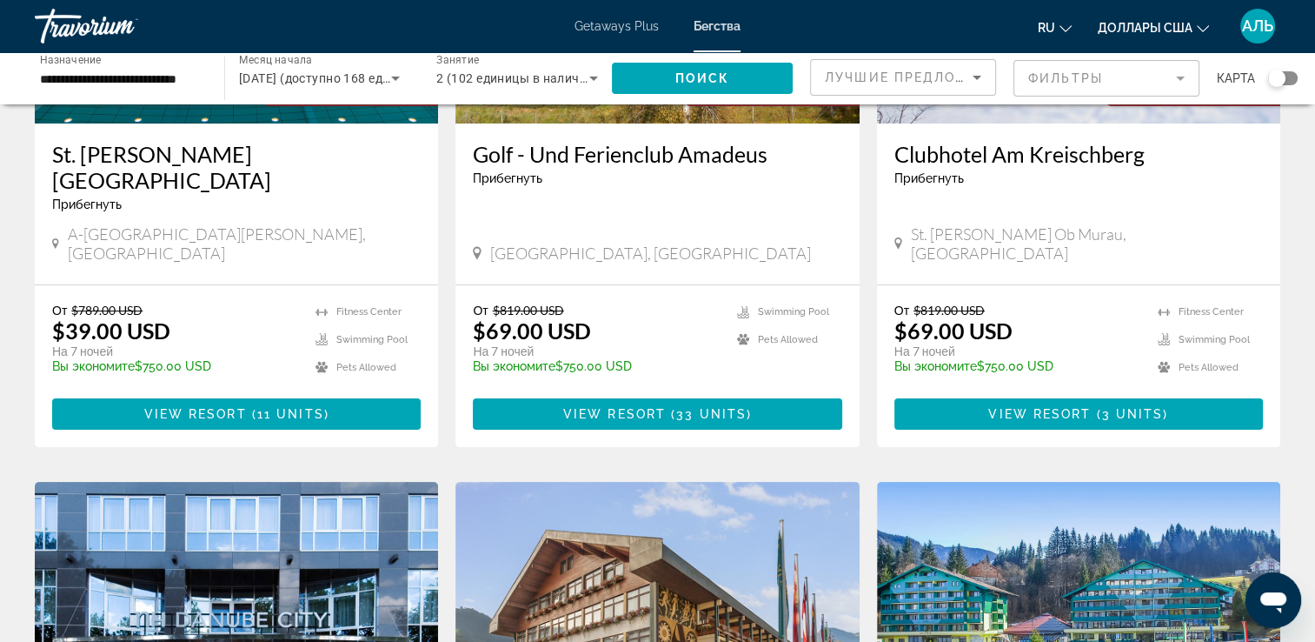
scroll to position [323, 0]
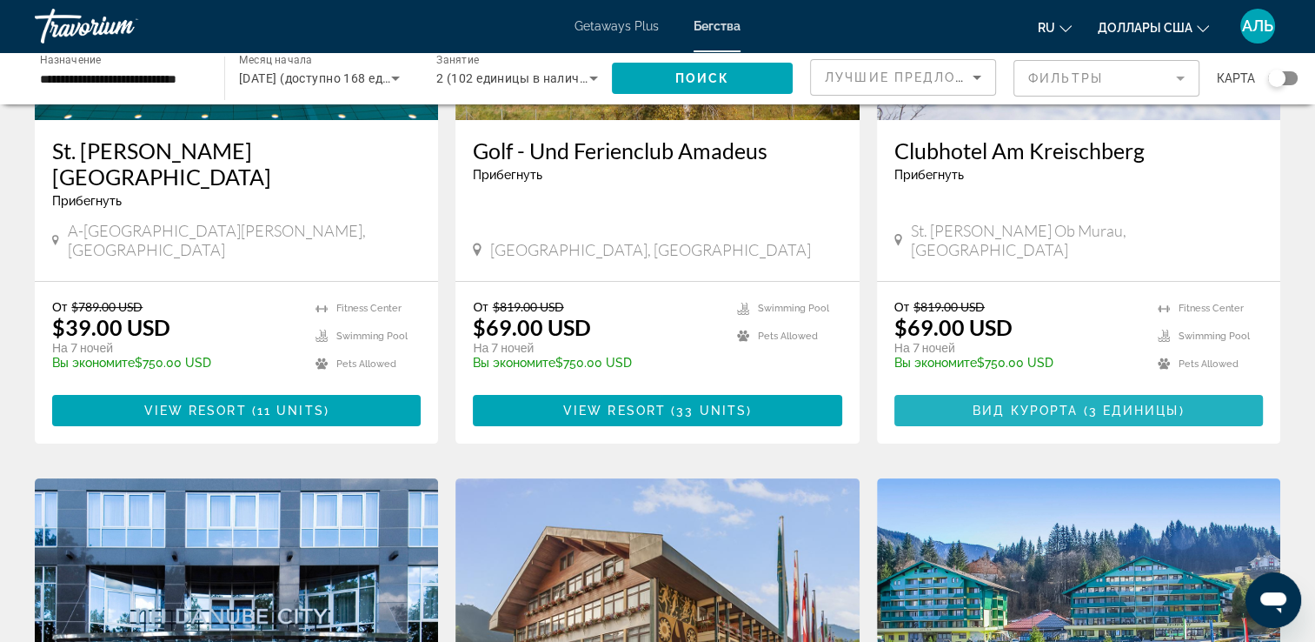
click at [1083, 403] on font "Вид курорта ( 3 единицы )" at bounding box center [1078, 410] width 211 height 14
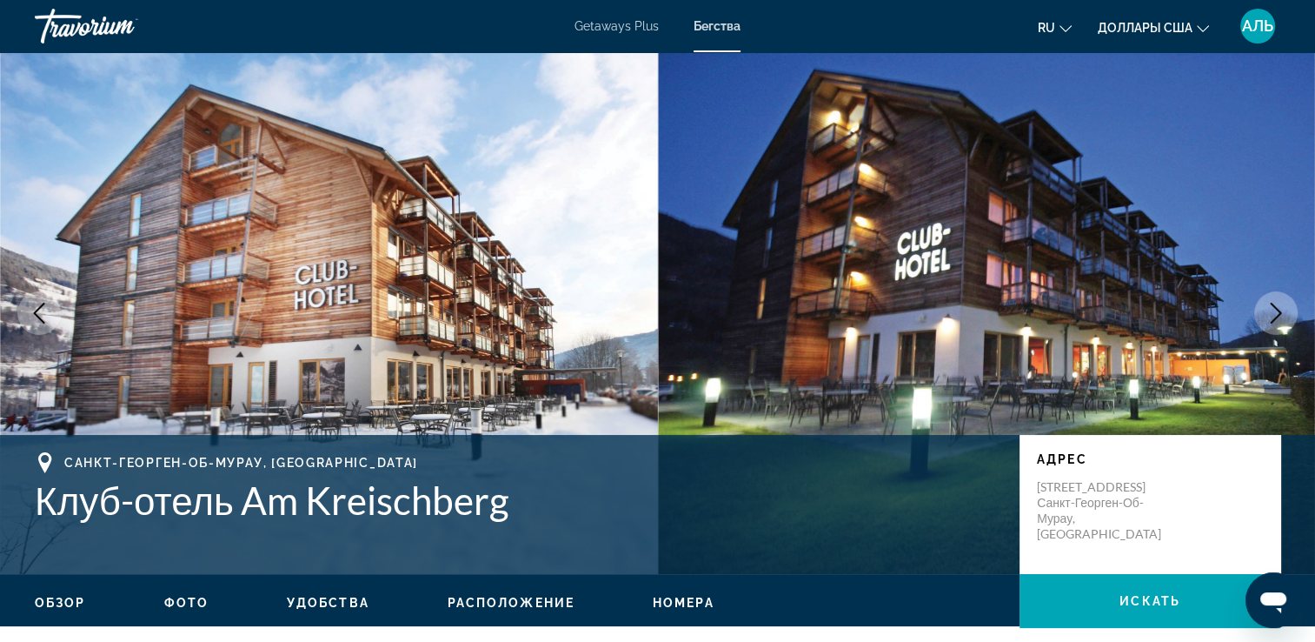
click at [1275, 311] on icon "Следующее изображение" at bounding box center [1276, 313] width 21 height 21
click at [1270, 308] on icon "Следующее изображение" at bounding box center [1276, 313] width 21 height 21
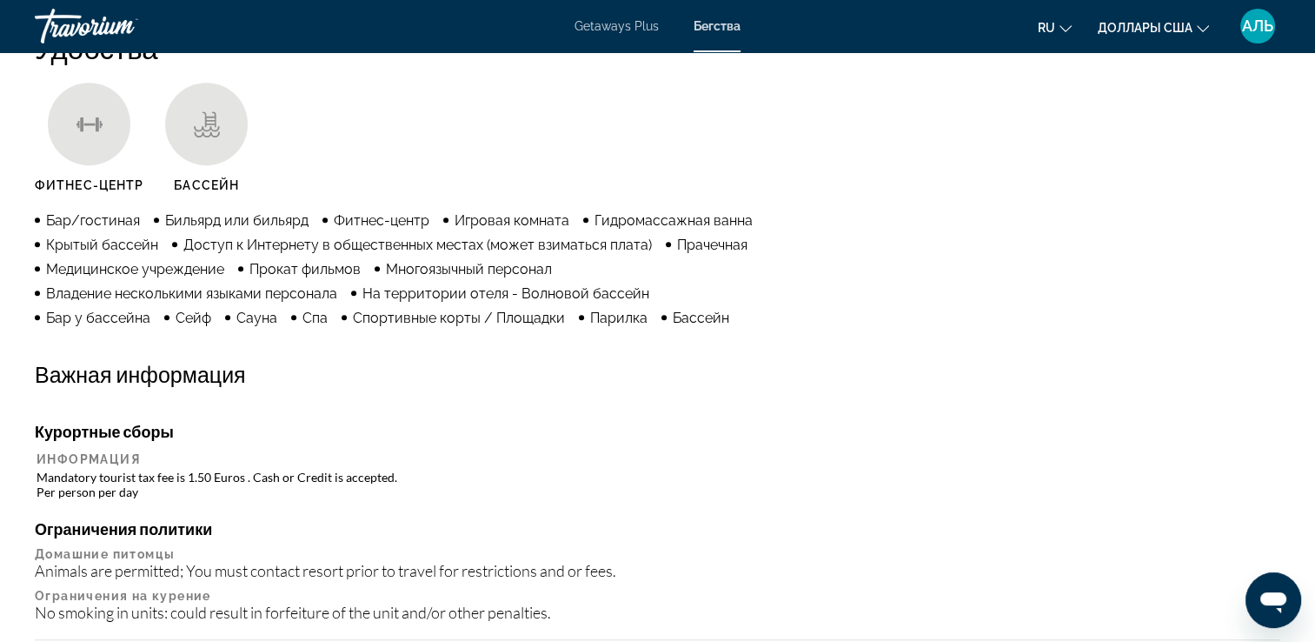
scroll to position [1092, 0]
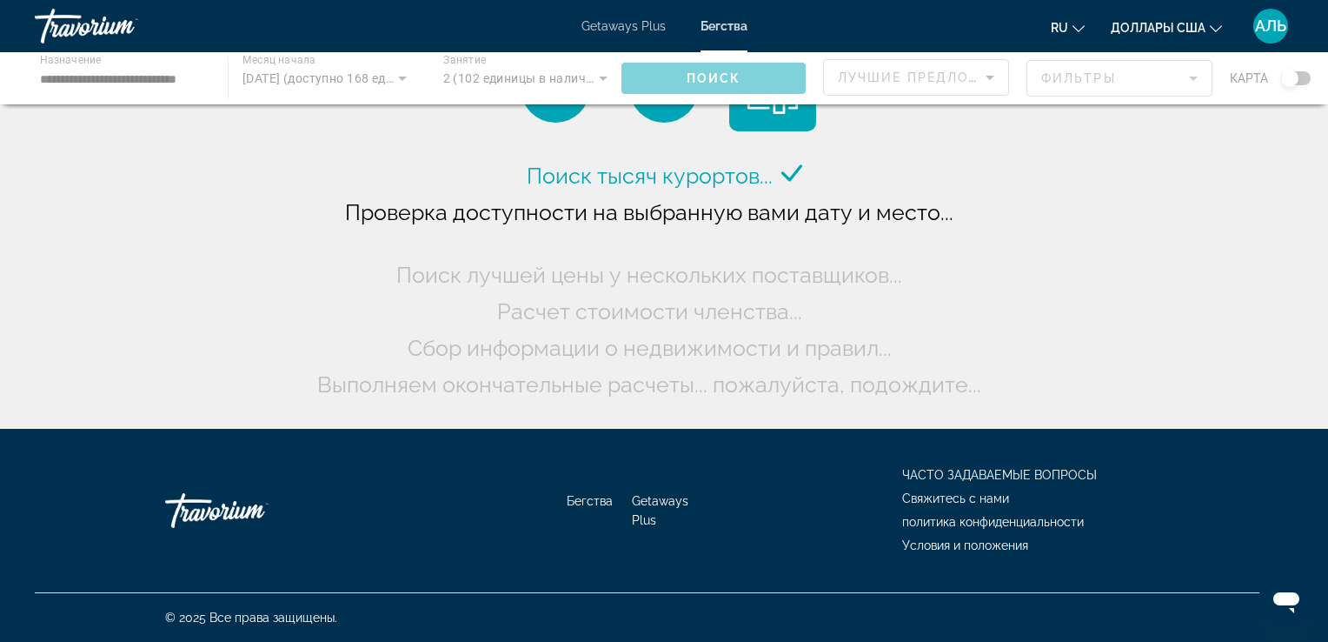
click at [104, 78] on div "Основное содержание" at bounding box center [664, 78] width 1328 height 52
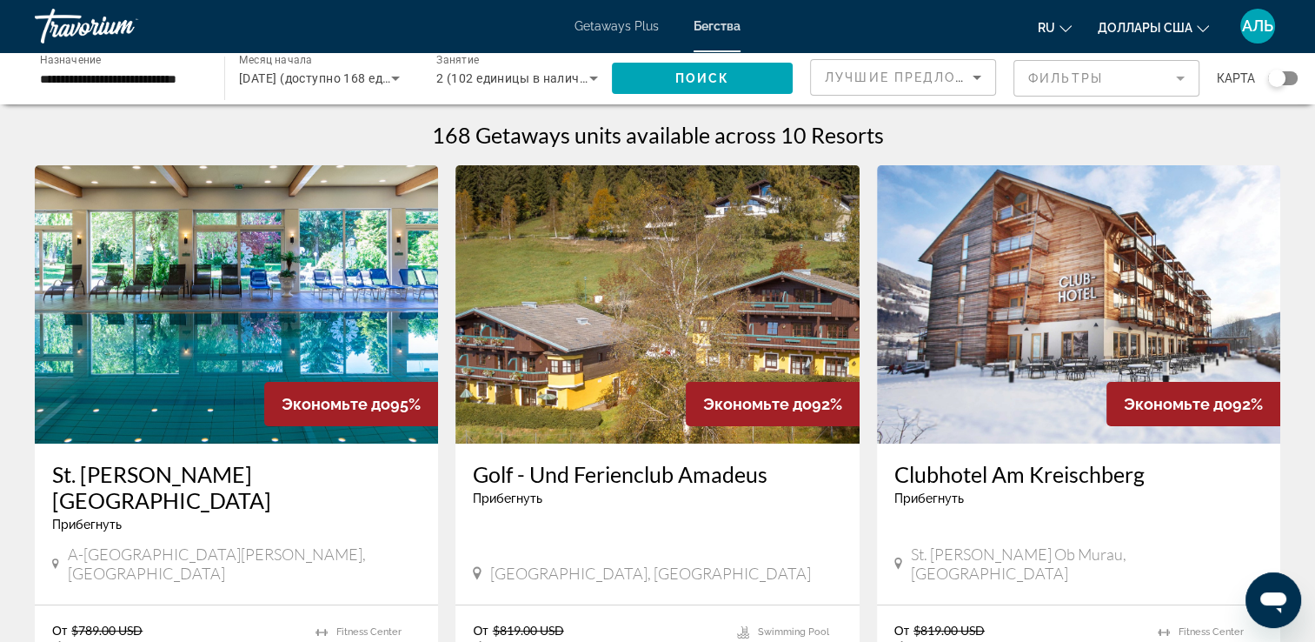
click at [163, 63] on div "**********" at bounding box center [121, 79] width 162 height 50
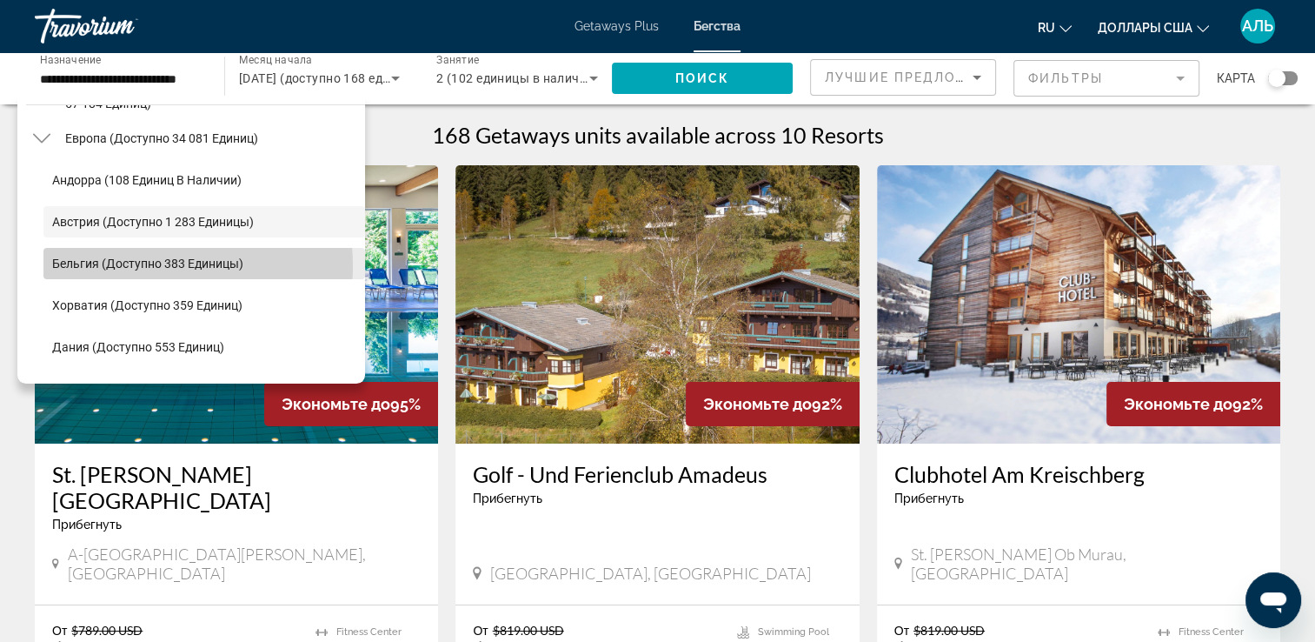
click at [143, 265] on span "Бельгия (доступно 383 единицы)" at bounding box center [147, 263] width 191 height 14
type input "**********"
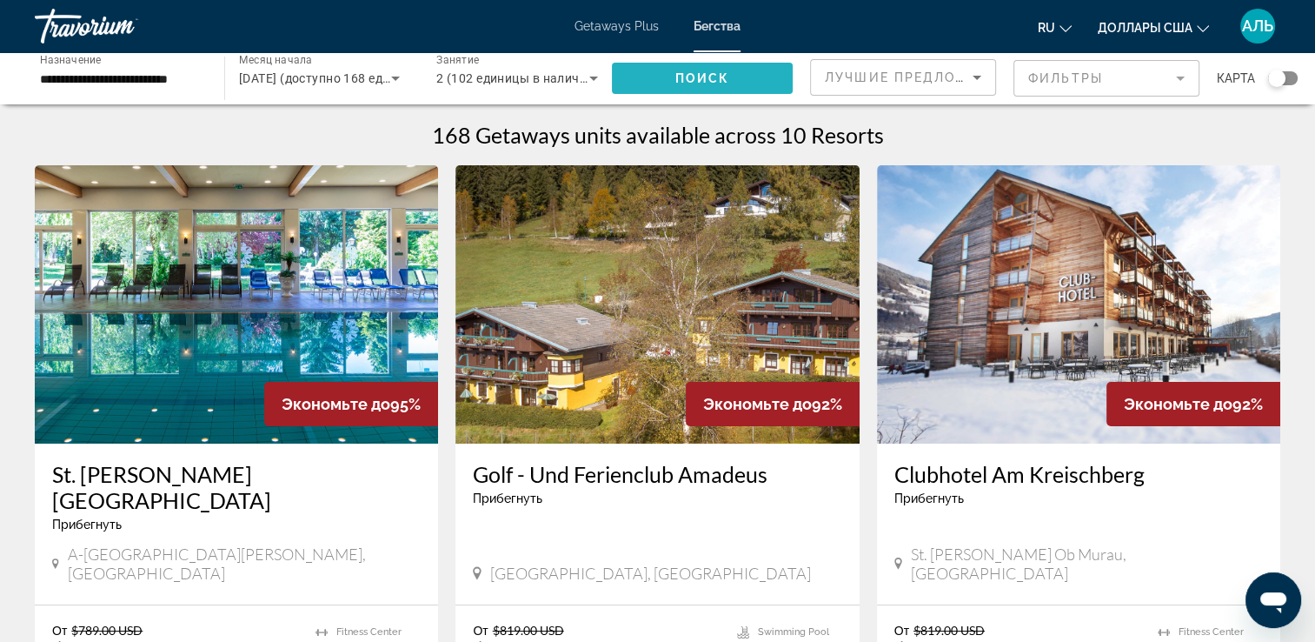
click at [637, 82] on span "Виджет поиска" at bounding box center [702, 78] width 181 height 42
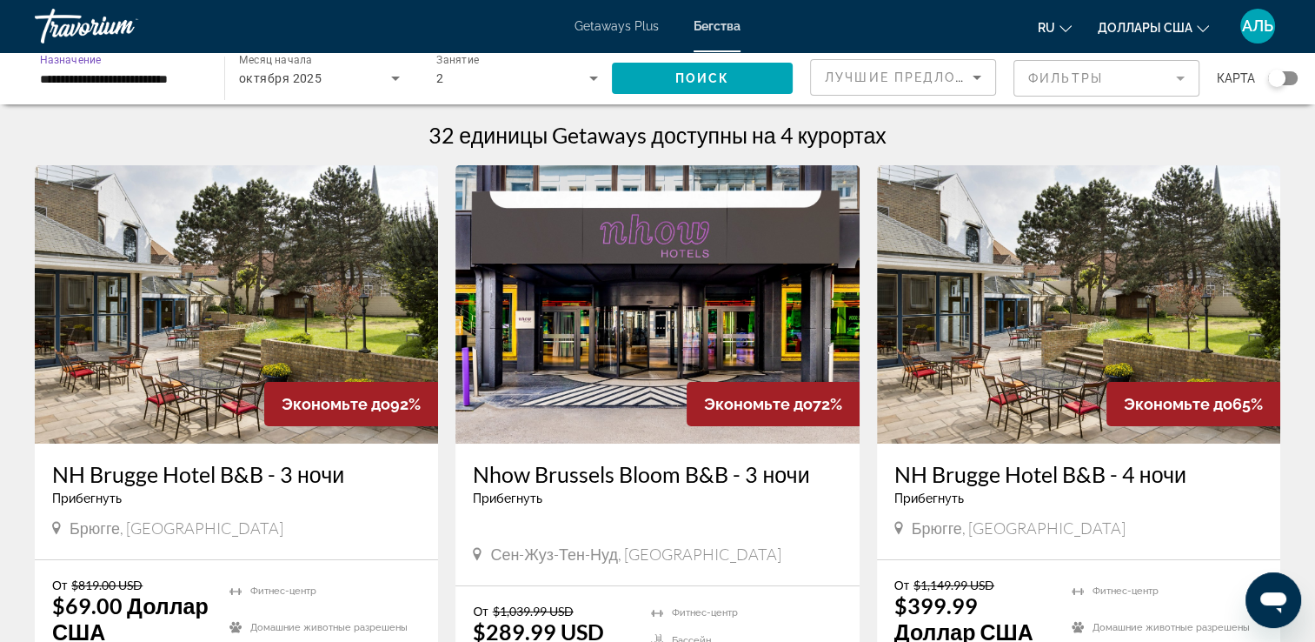
click at [139, 71] on input "**********" at bounding box center [121, 79] width 162 height 21
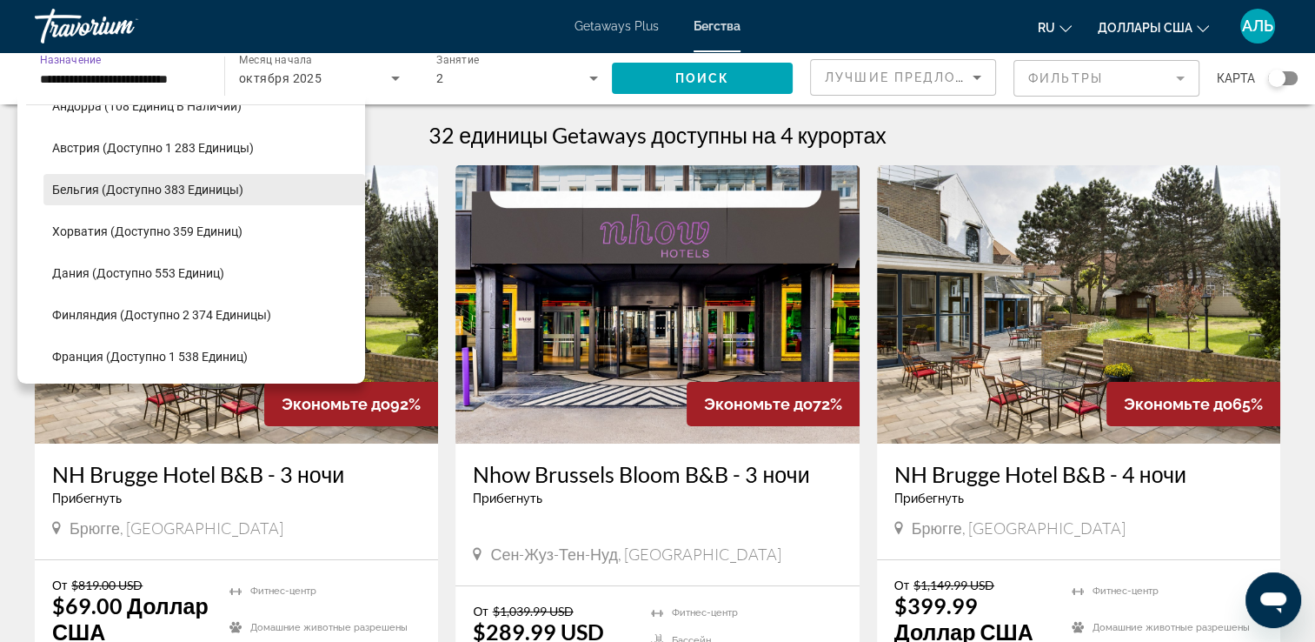
scroll to position [278, 0]
